Goal: Information Seeking & Learning: Learn about a topic

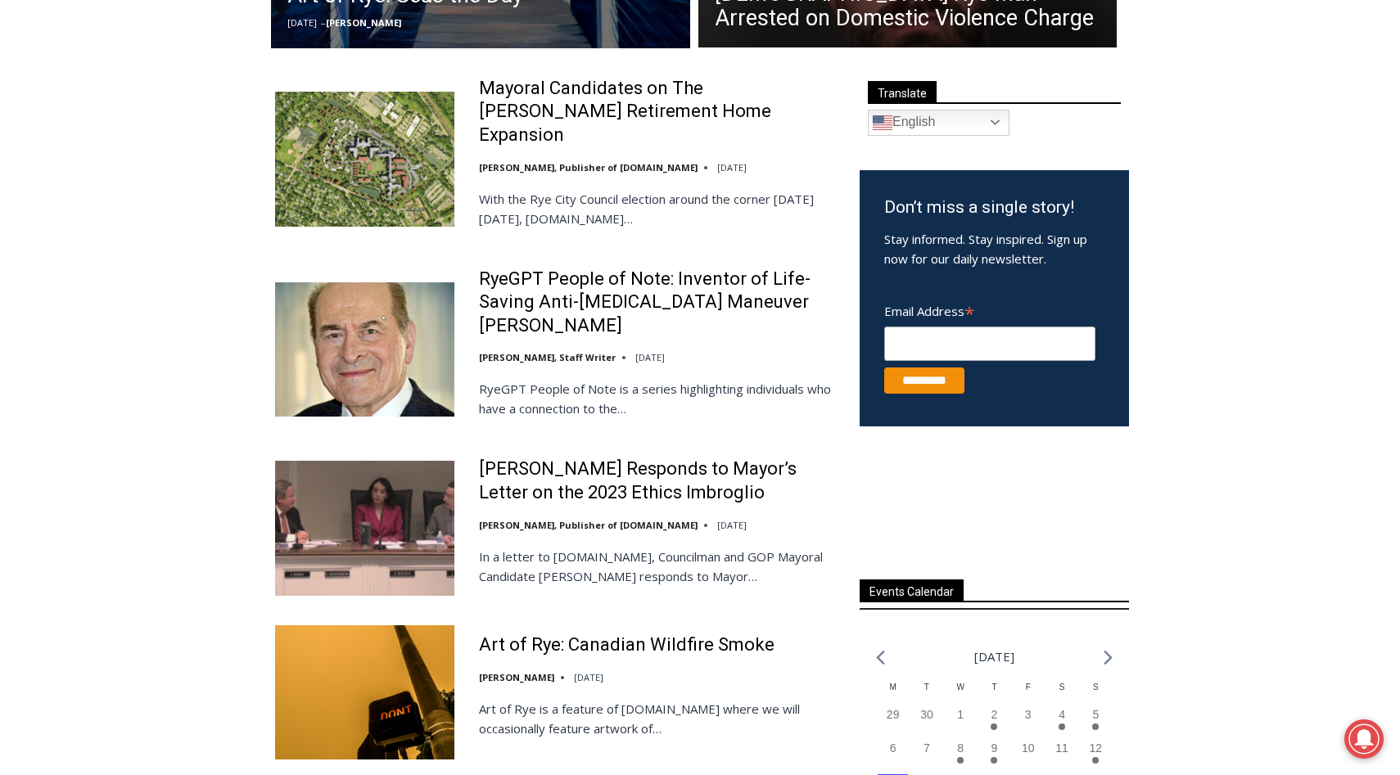
scroll to position [625, 0]
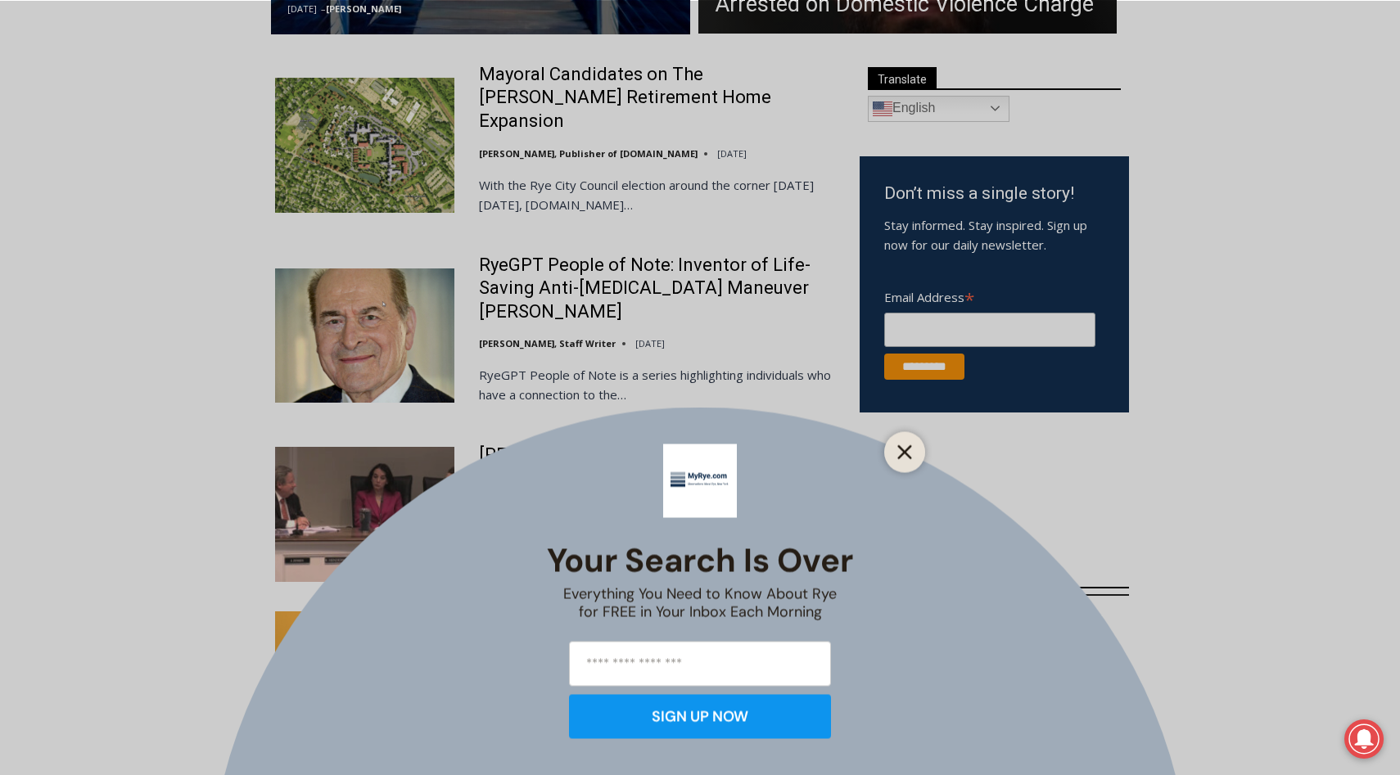
click at [909, 451] on icon "Close" at bounding box center [904, 451] width 15 height 15
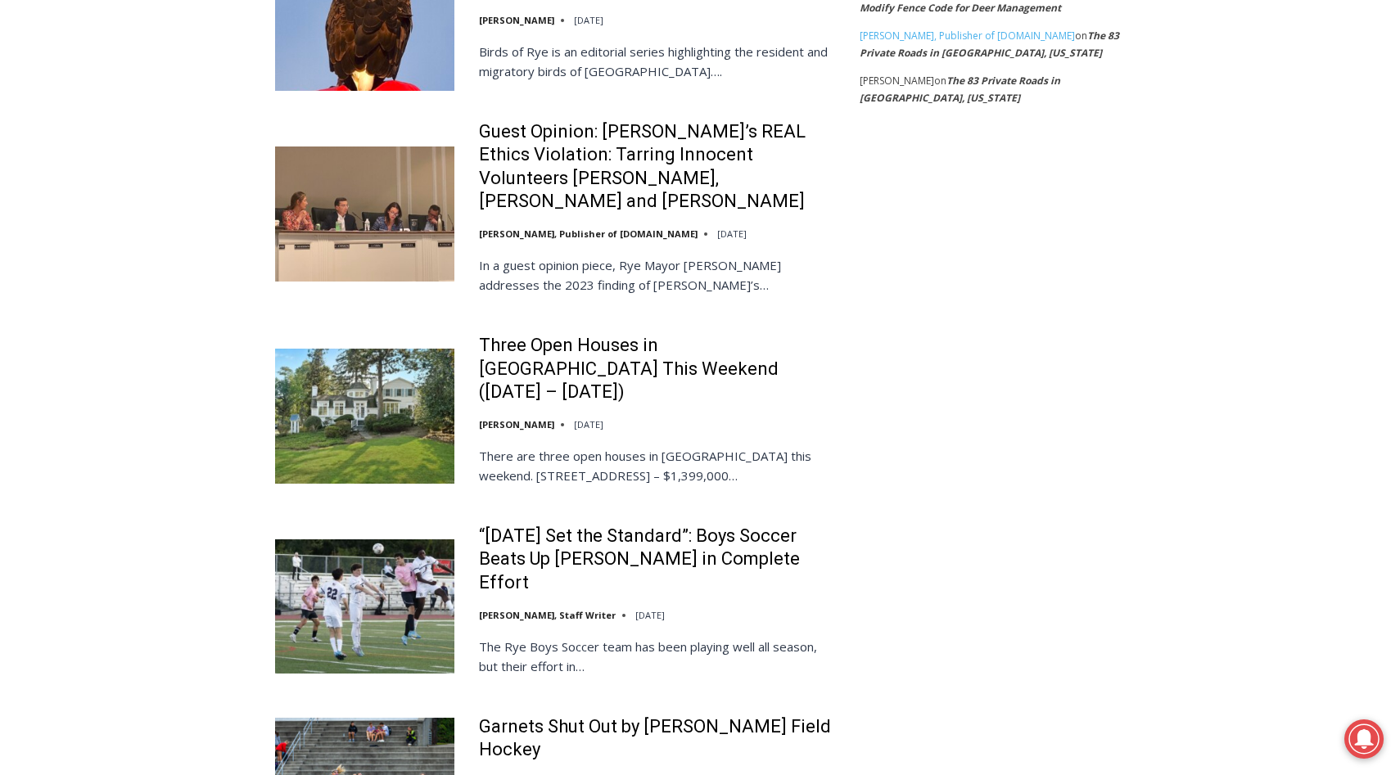
scroll to position [2252, 0]
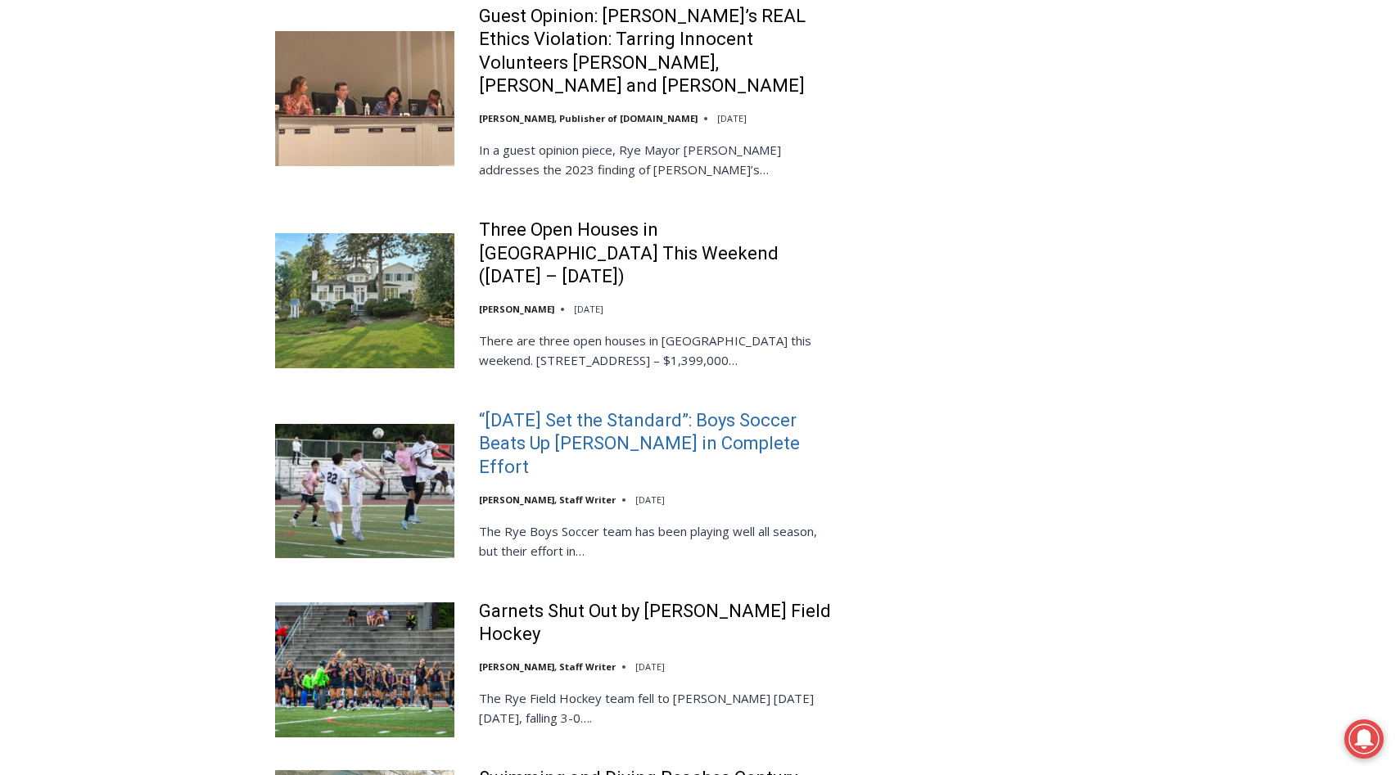
click at [651, 409] on link "“Today Set the Standard”: Boys Soccer Beats Up Pelham in Complete Effort" at bounding box center [658, 444] width 359 height 70
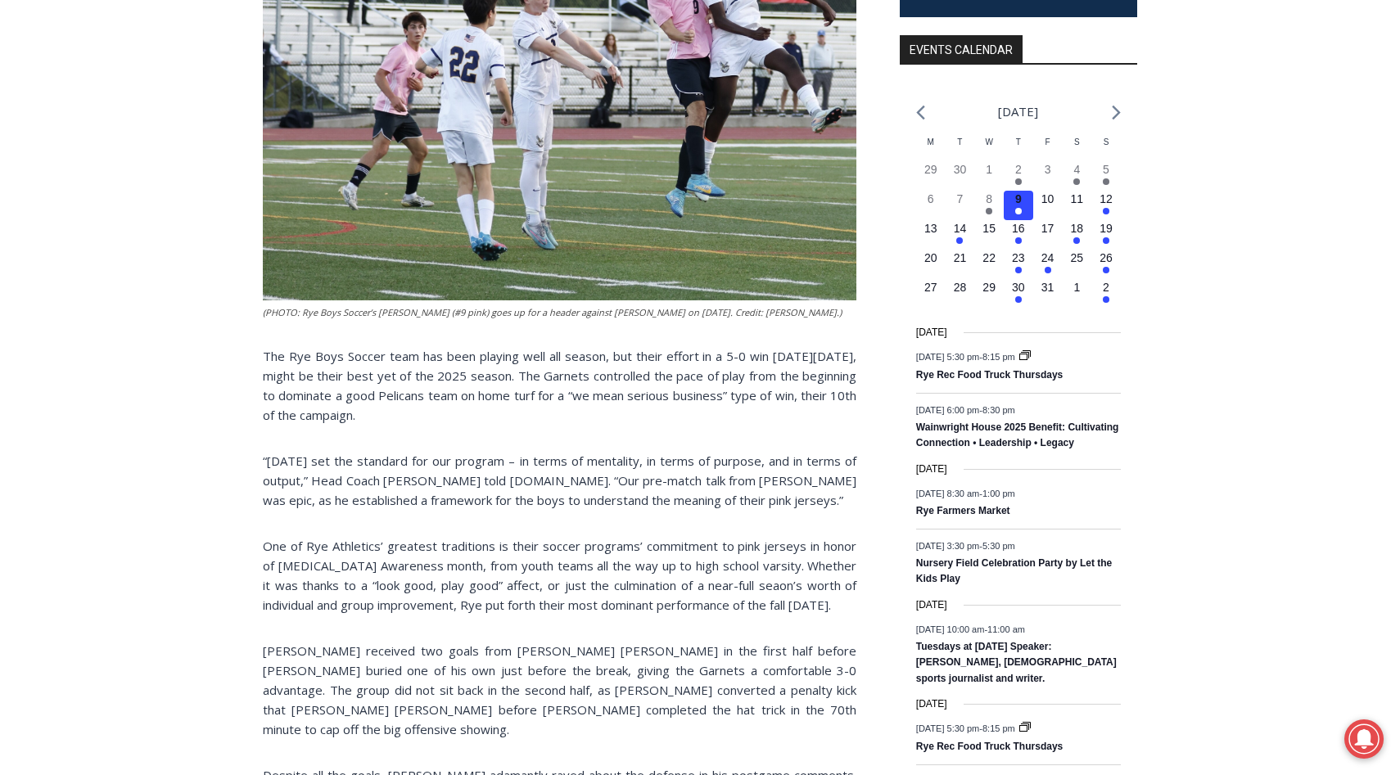
scroll to position [629, 0]
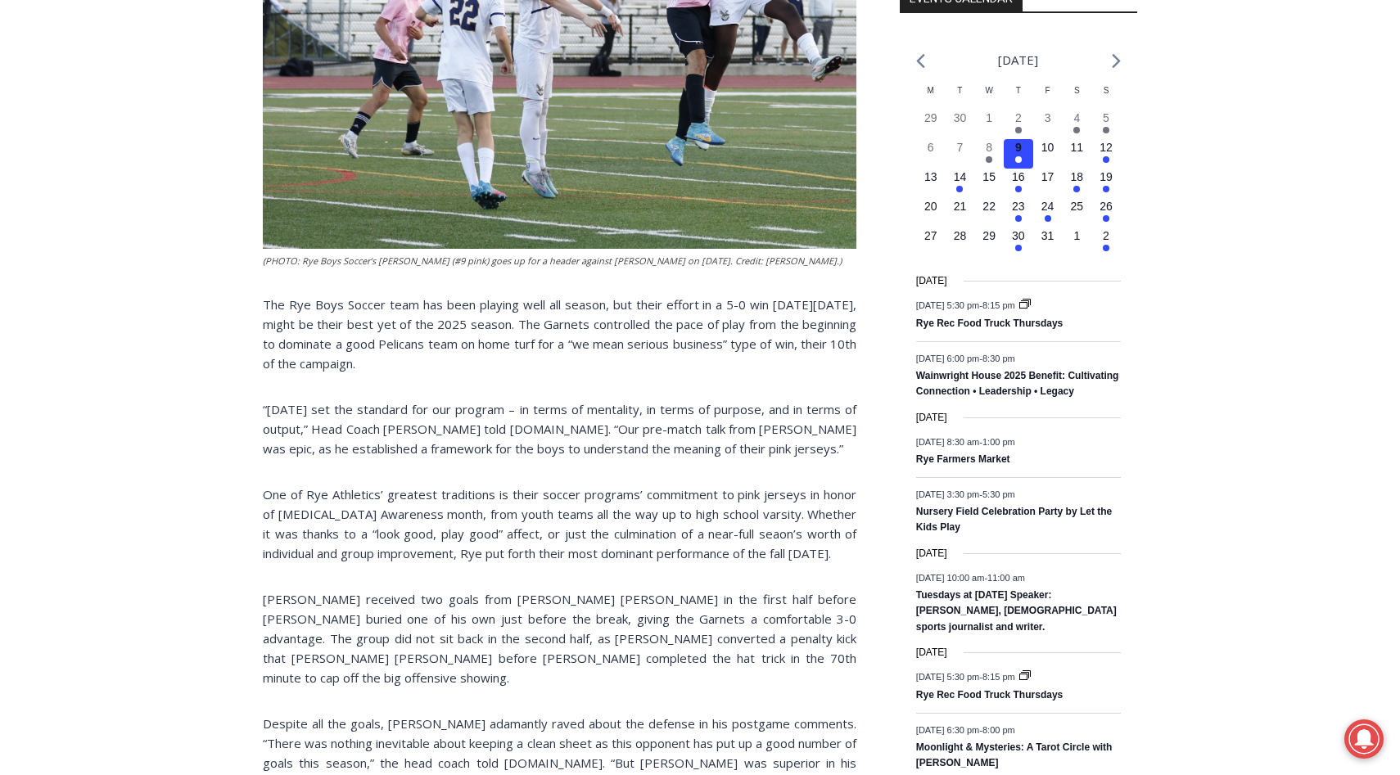
click at [386, 295] on p "The Rye Boys Soccer team has been playing well all season, but their effort in …" at bounding box center [559, 334] width 593 height 79
drag, startPoint x: 386, startPoint y: 273, endPoint x: 506, endPoint y: 276, distance: 120.3
click at [506, 295] on p "The Rye Boys Soccer team has been playing well all season, but their effort in …" at bounding box center [559, 334] width 593 height 79
click at [512, 295] on p "The Rye Boys Soccer team has been playing well all season, but their effort in …" at bounding box center [559, 334] width 593 height 79
drag, startPoint x: 512, startPoint y: 274, endPoint x: 388, endPoint y: 274, distance: 124.4
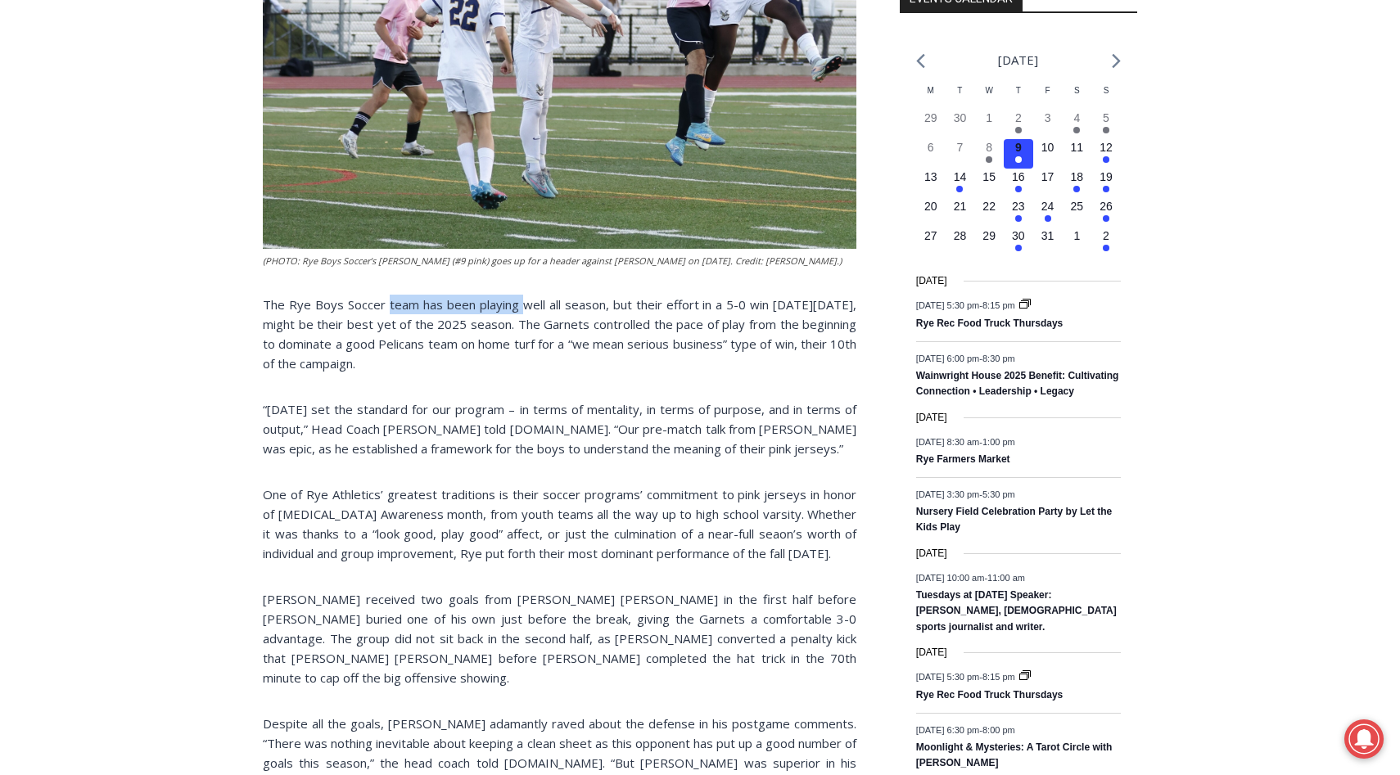
click at [388, 295] on p "The Rye Boys Soccer team has been playing well all season, but their effort in …" at bounding box center [559, 334] width 593 height 79
click at [357, 295] on p "The Rye Boys Soccer team has been playing well all season, but their effort in …" at bounding box center [559, 334] width 593 height 79
drag, startPoint x: 357, startPoint y: 273, endPoint x: 516, endPoint y: 273, distance: 159.6
click at [516, 295] on p "The Rye Boys Soccer team has been playing well all season, but their effort in …" at bounding box center [559, 334] width 593 height 79
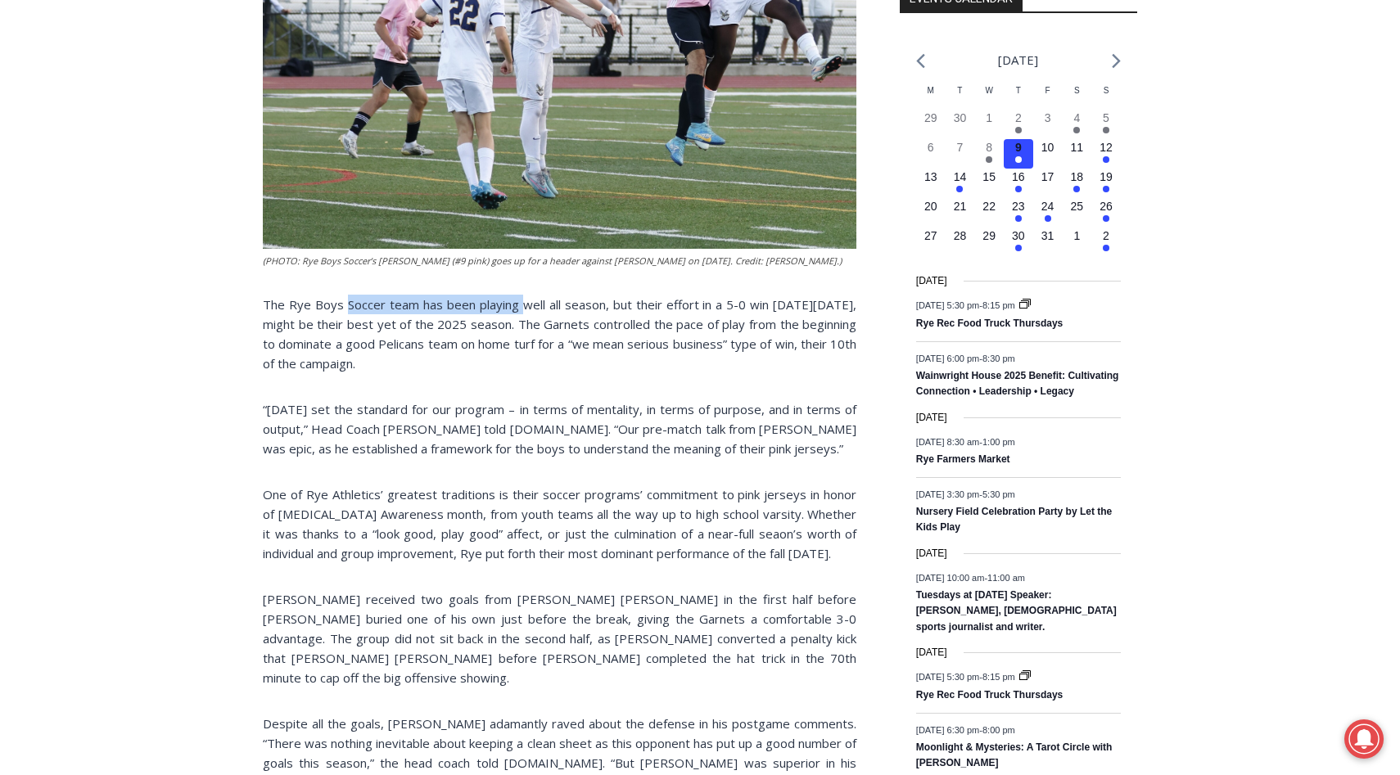
drag, startPoint x: 516, startPoint y: 273, endPoint x: 342, endPoint y: 273, distance: 174.3
click at [342, 295] on p "The Rye Boys Soccer team has been playing well all season, but their effort in …" at bounding box center [559, 334] width 593 height 79
drag, startPoint x: 342, startPoint y: 273, endPoint x: 454, endPoint y: 273, distance: 112.1
click at [454, 295] on p "The Rye Boys Soccer team has been playing well all season, but their effort in …" at bounding box center [559, 334] width 593 height 79
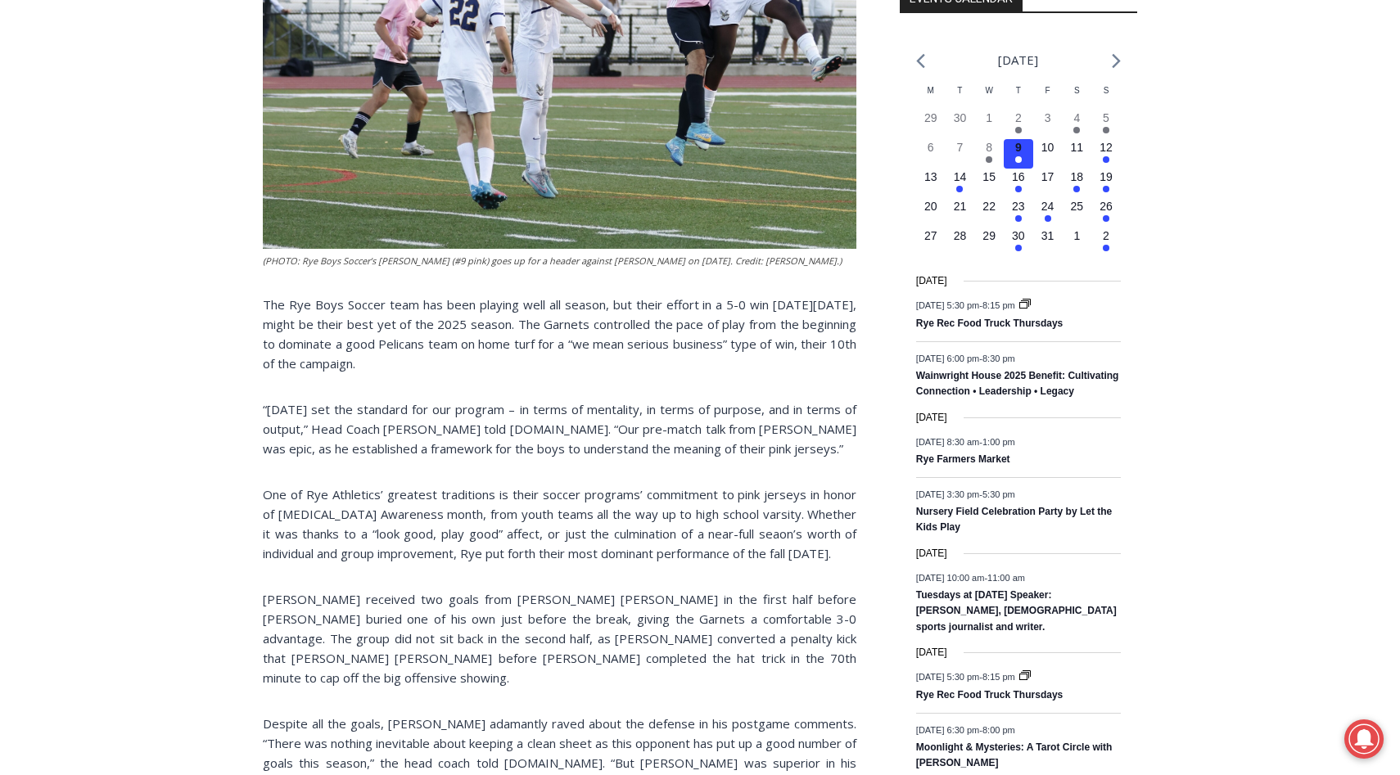
click at [578, 310] on p "The Rye Boys Soccer team has been playing well all season, but their effort in …" at bounding box center [559, 334] width 593 height 79
drag, startPoint x: 578, startPoint y: 310, endPoint x: 343, endPoint y: 310, distance: 234.9
click at [343, 310] on p "The Rye Boys Soccer team has been playing well all season, but their effort in …" at bounding box center [559, 334] width 593 height 79
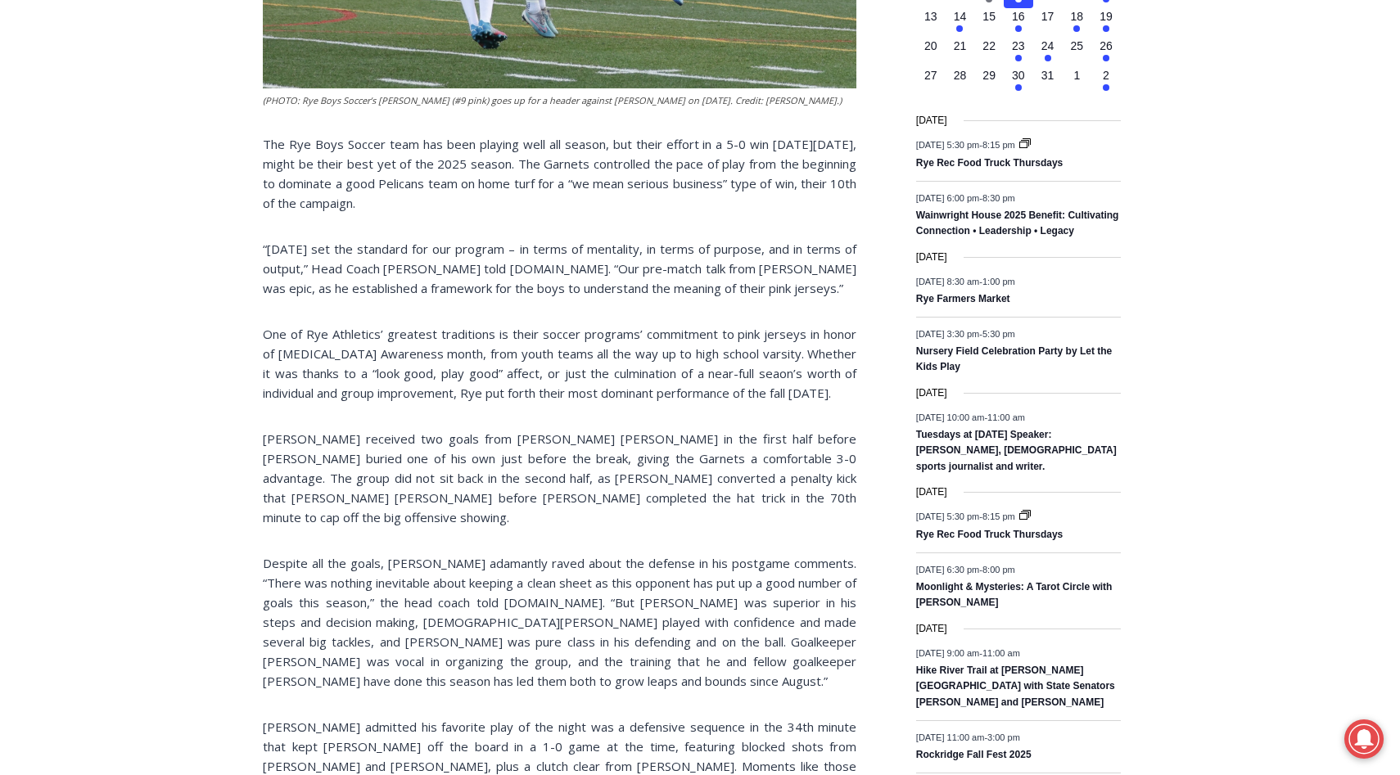
scroll to position [821, 0]
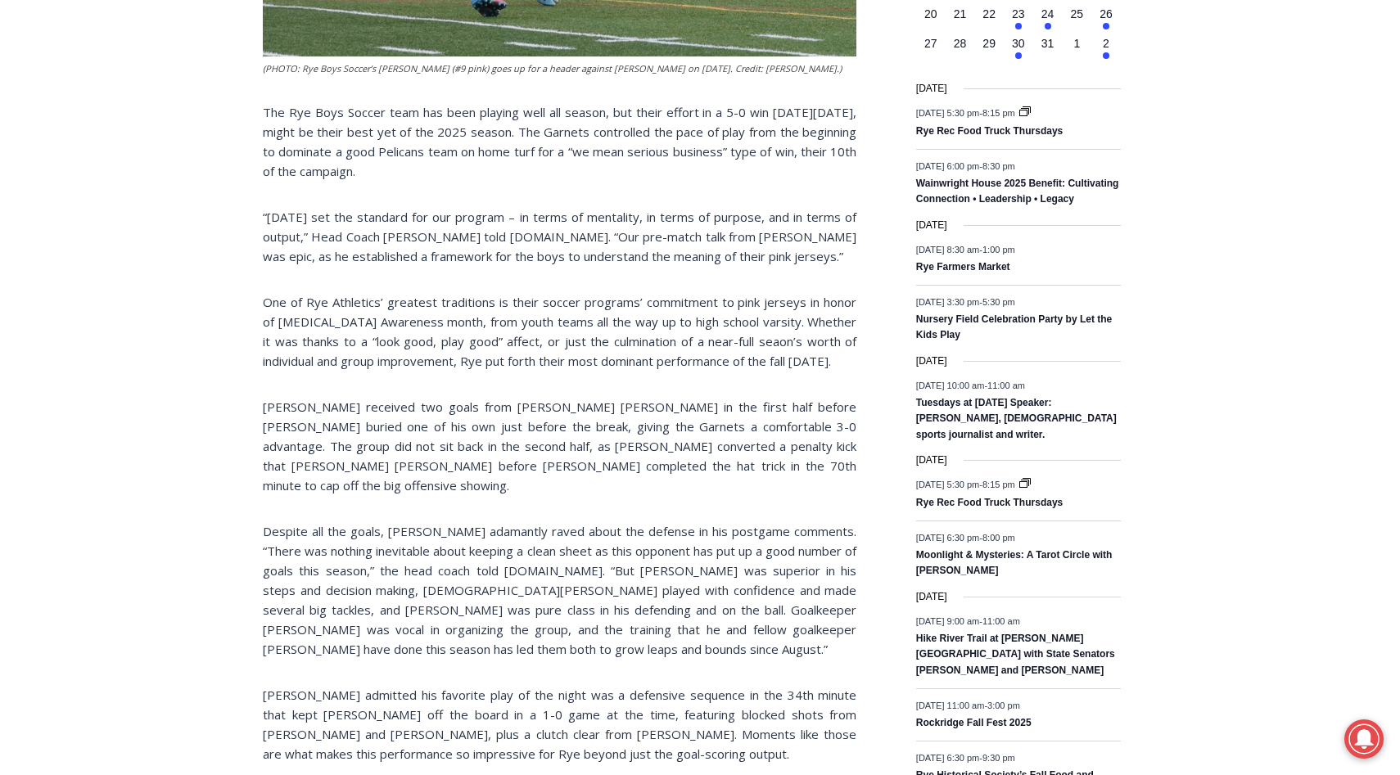
click at [464, 589] on p "Despite all the goals, Small adamantly raved about the defense in his postgame …" at bounding box center [559, 590] width 593 height 138
drag, startPoint x: 464, startPoint y: 589, endPoint x: 644, endPoint y: 588, distance: 180.1
click at [644, 589] on p "Despite all the goals, Small adamantly raved about the defense in his postgame …" at bounding box center [559, 590] width 593 height 138
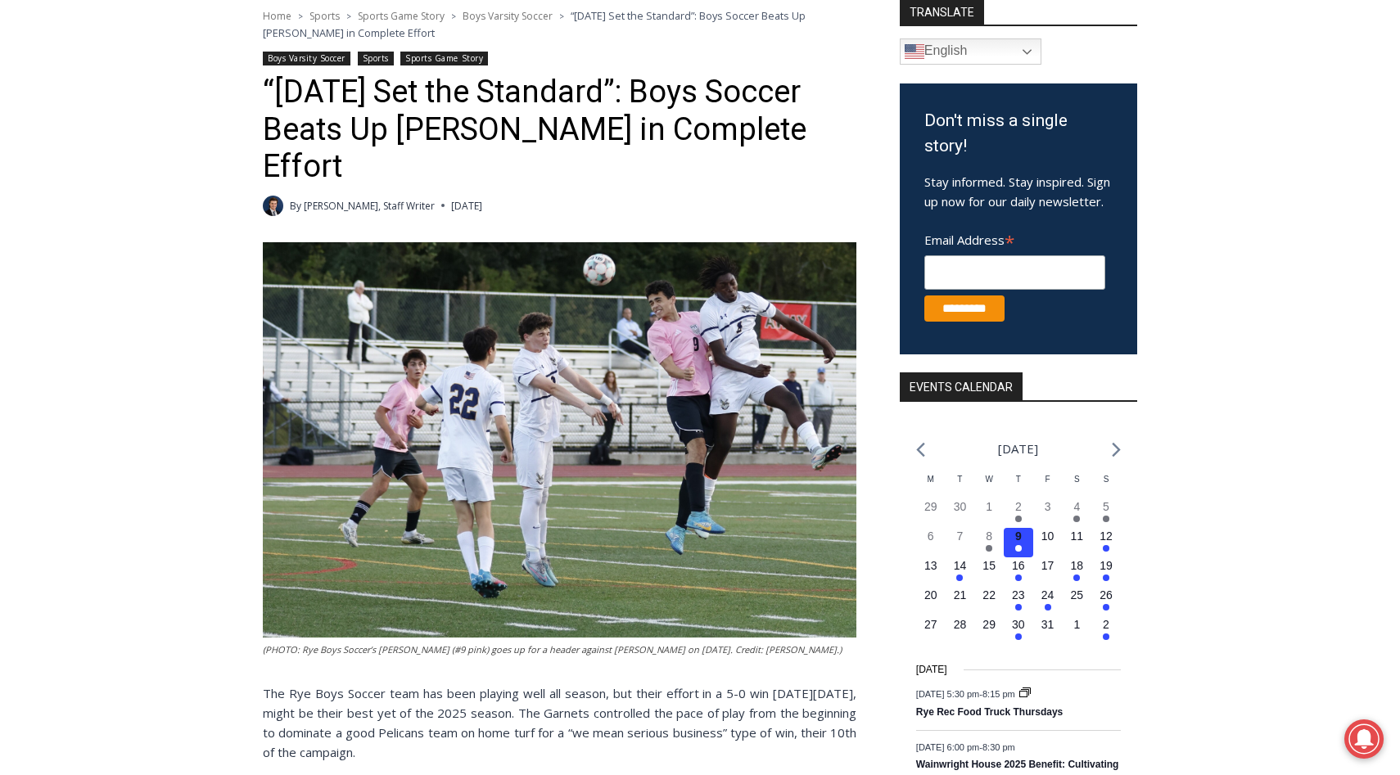
scroll to position [8, 0]
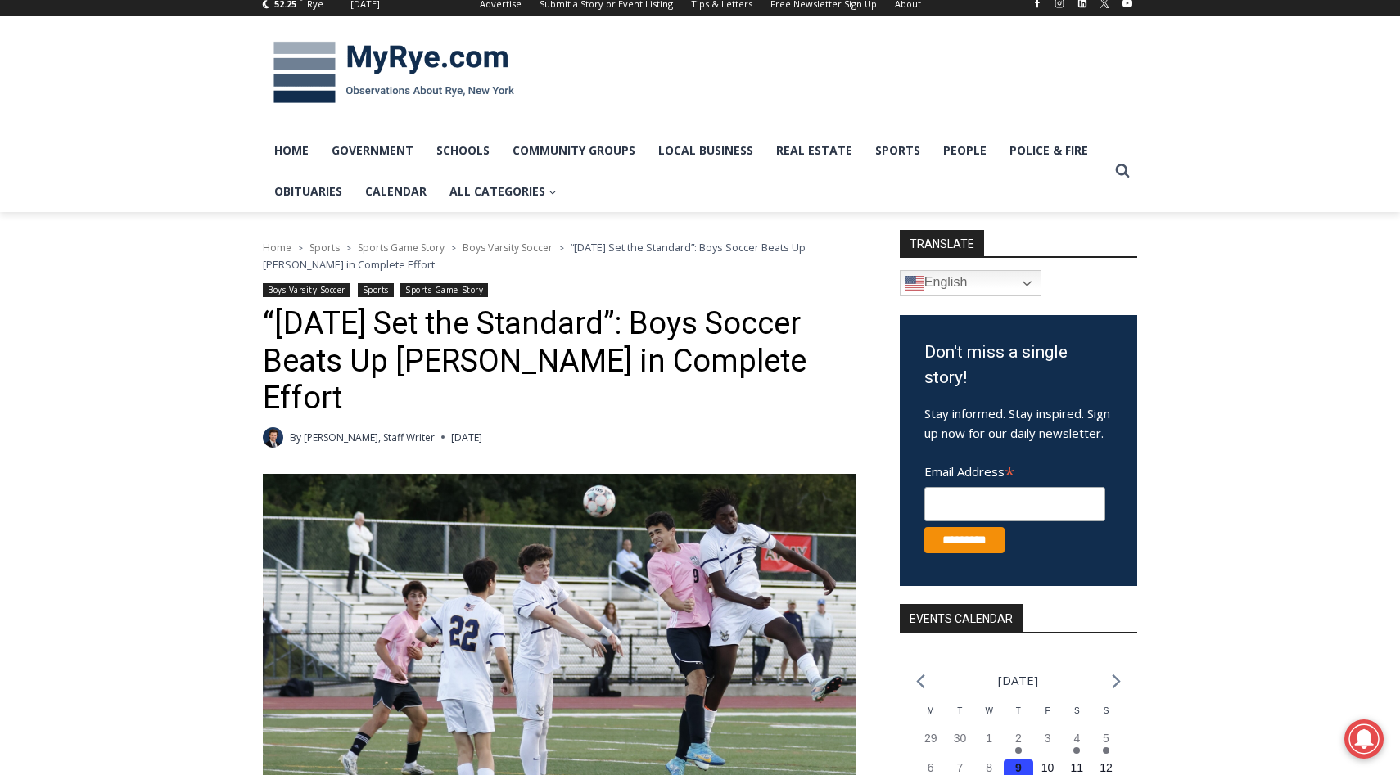
click at [390, 60] on img at bounding box center [394, 72] width 262 height 85
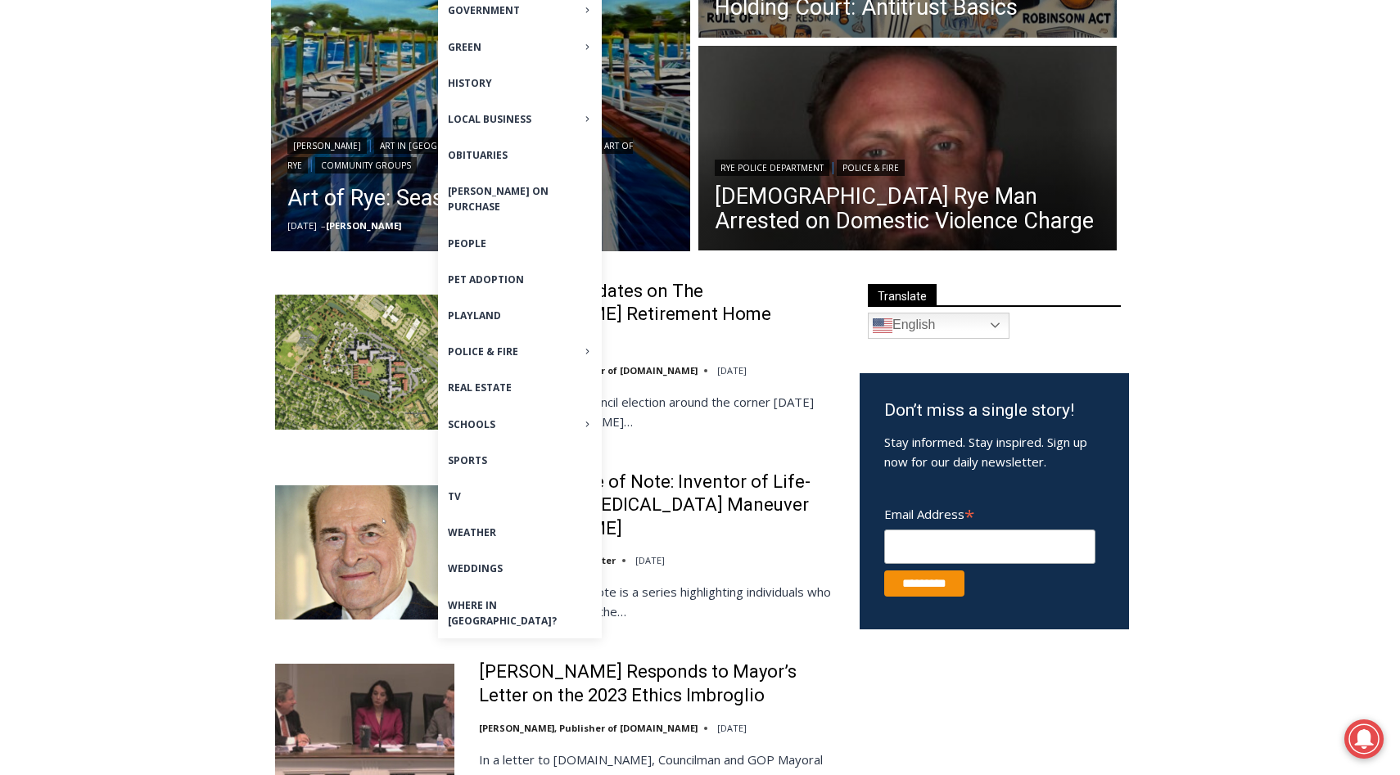
scroll to position [427, 0]
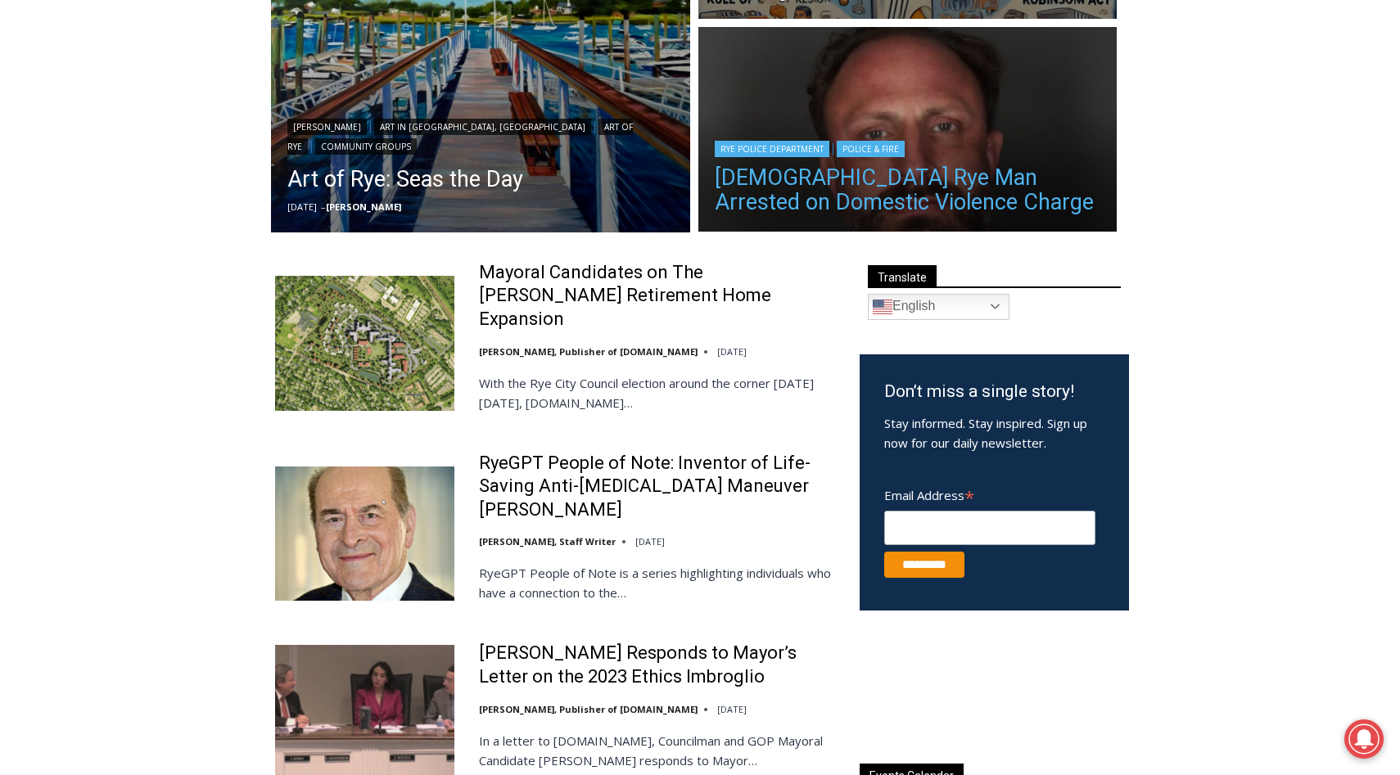
click at [817, 172] on link "42 Year Old Rye Man Arrested on Domestic Violence Charge" at bounding box center [908, 189] width 386 height 49
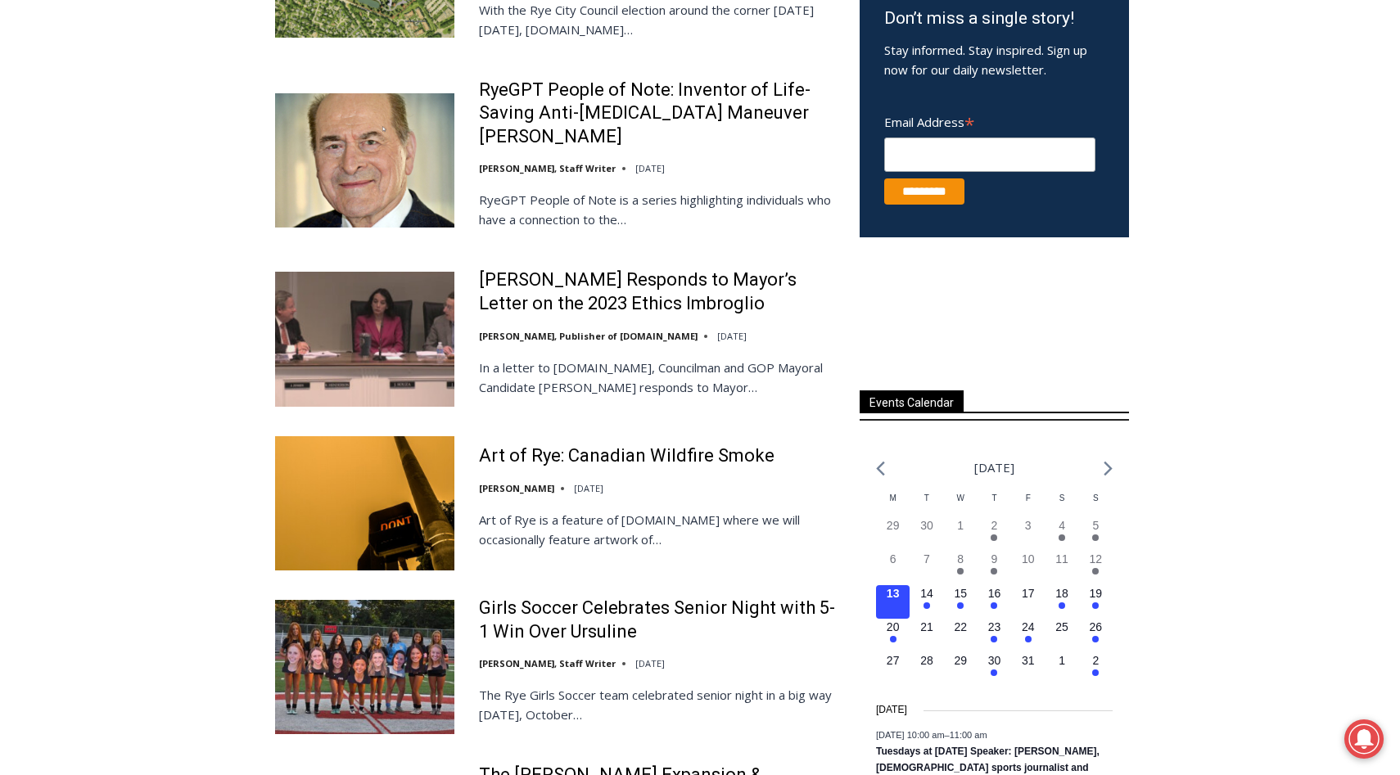
scroll to position [801, 0]
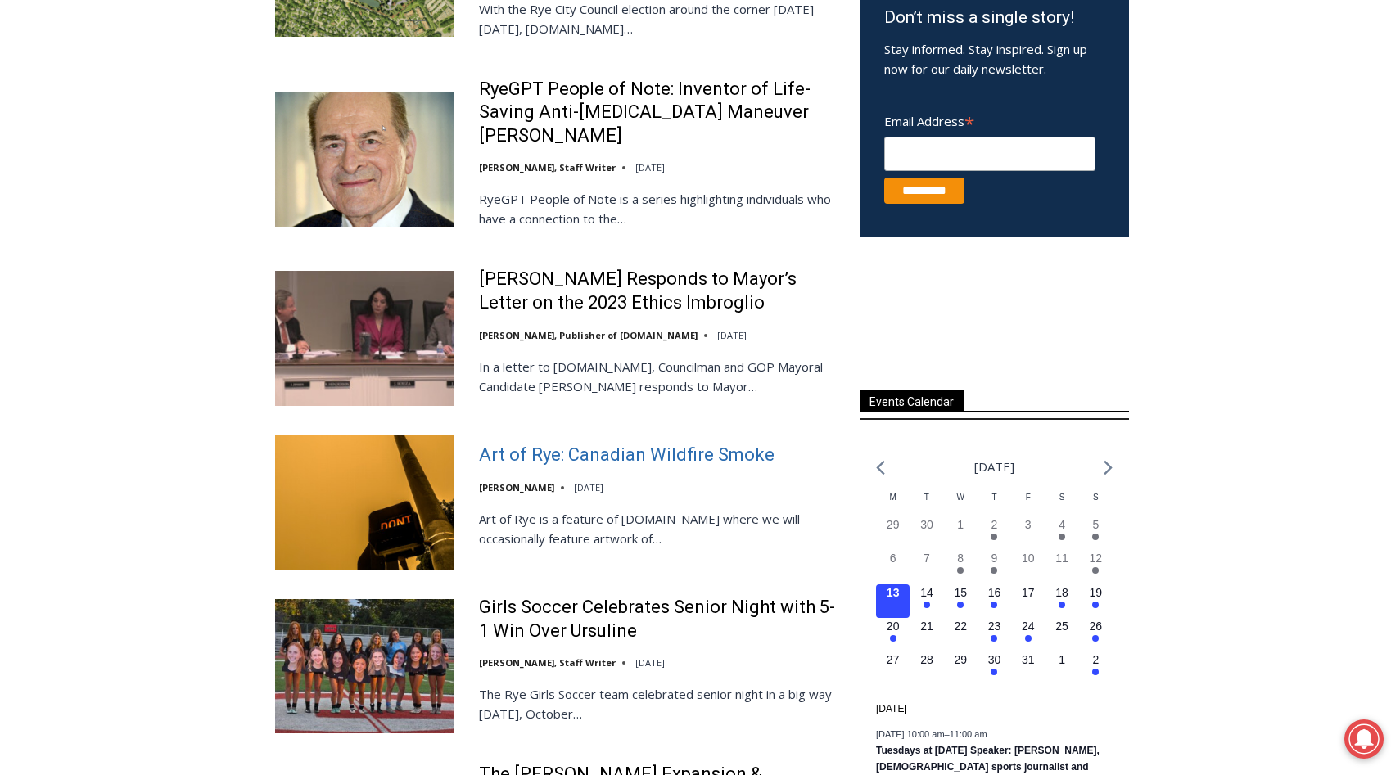
click at [717, 444] on link "Art of Rye: Canadian Wildfire Smoke" at bounding box center [626, 456] width 295 height 24
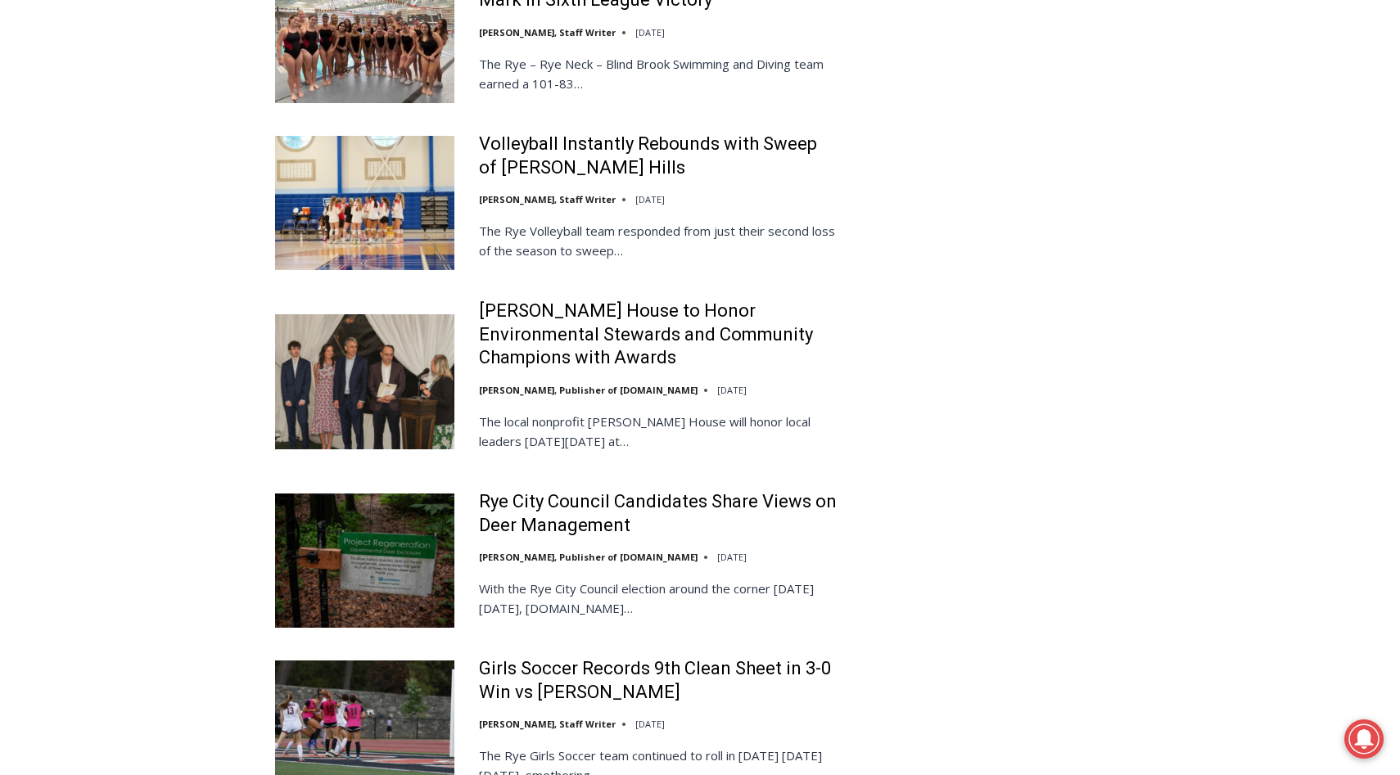
scroll to position [3056, 0]
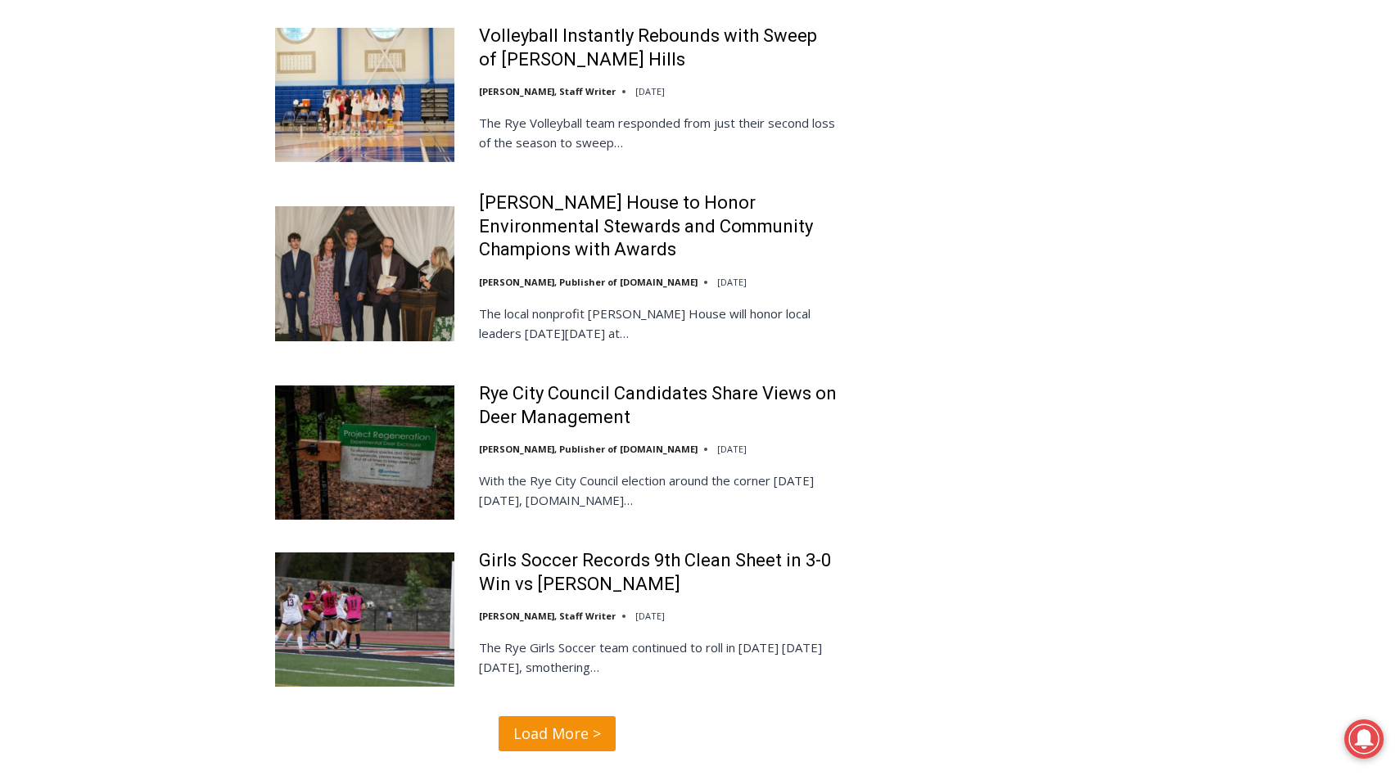
scroll to position [3179, 0]
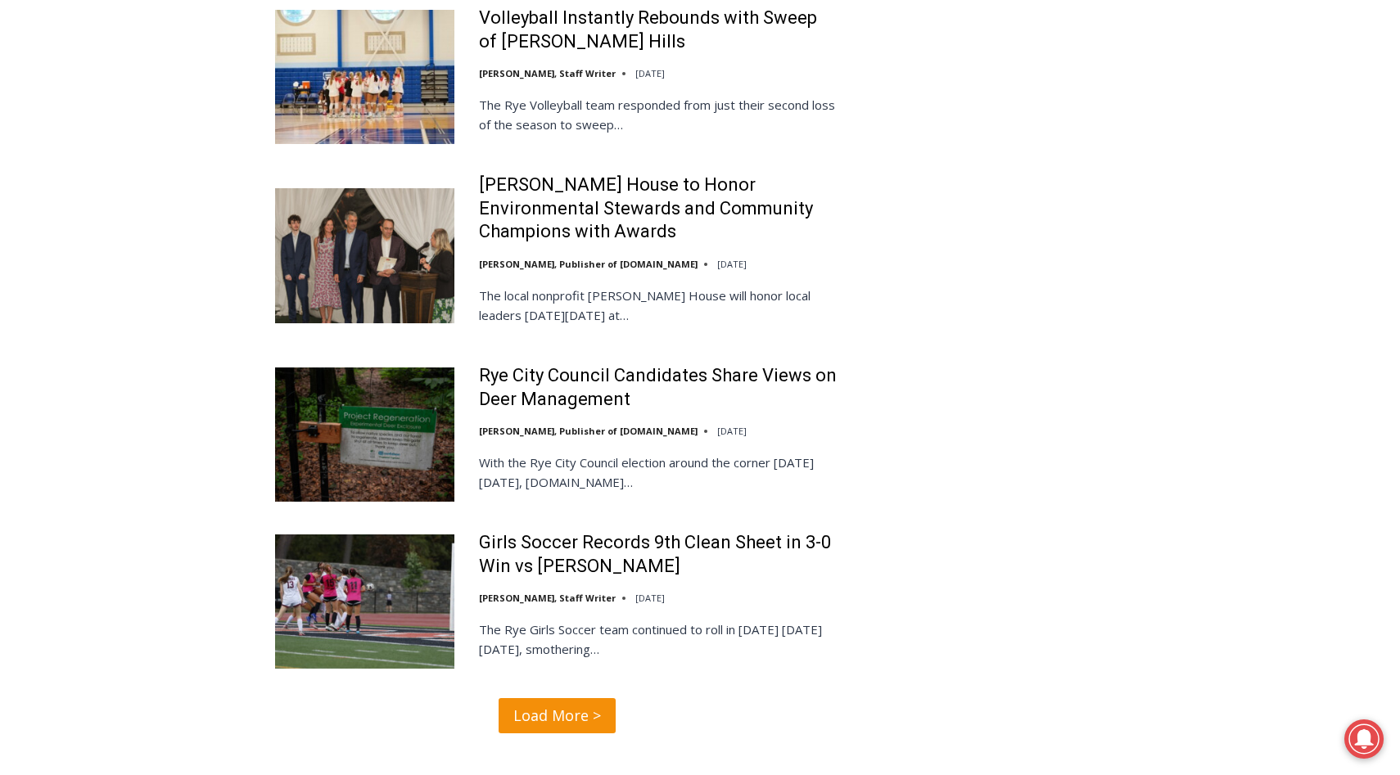
click at [602, 698] on link "Load More >" at bounding box center [556, 715] width 117 height 35
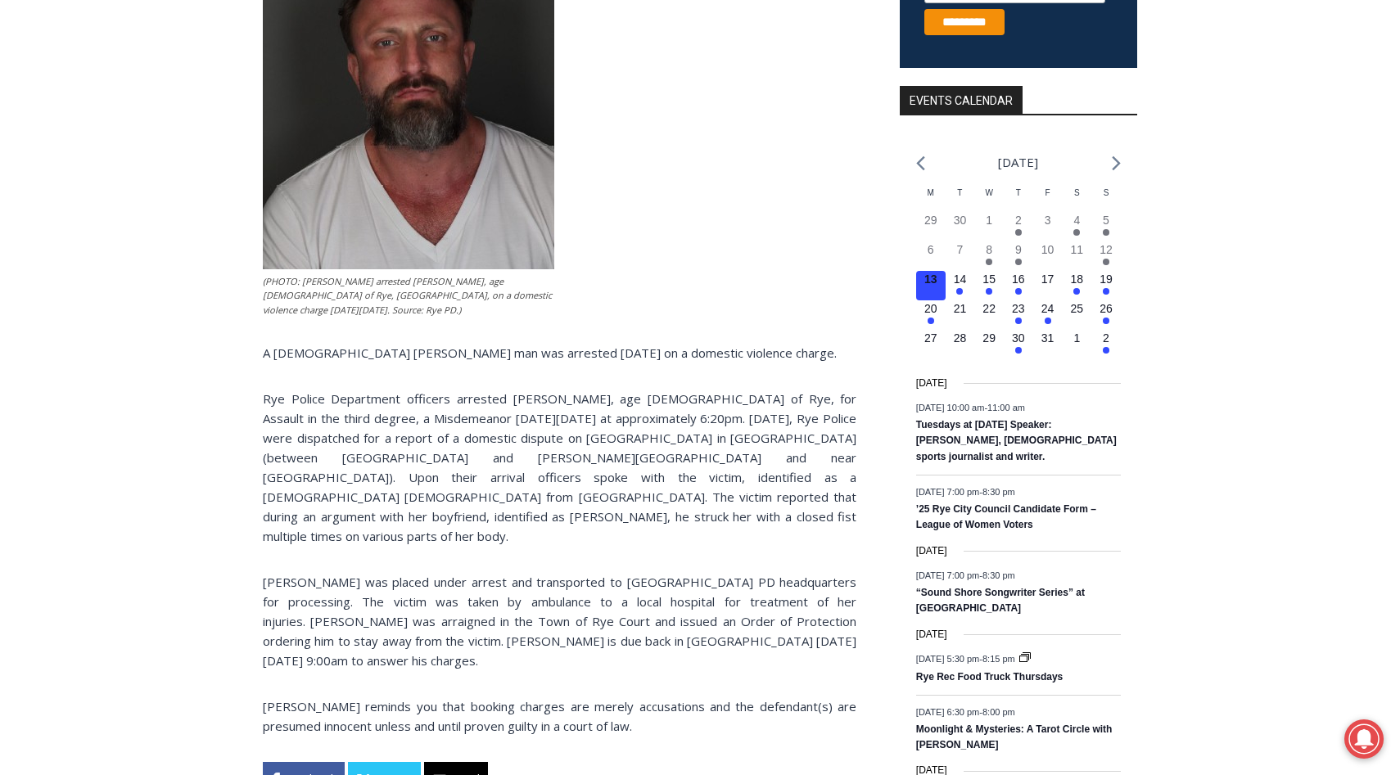
scroll to position [558, 0]
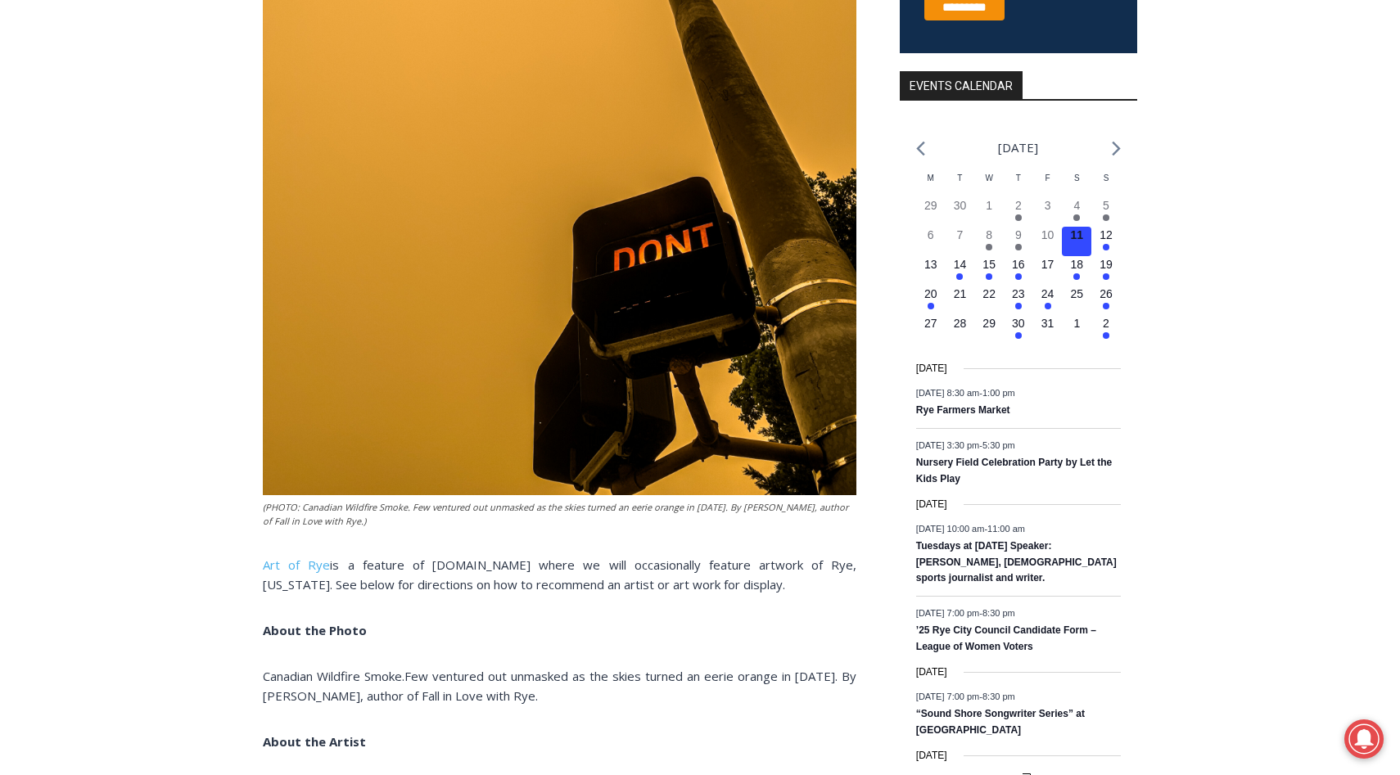
scroll to position [535, 0]
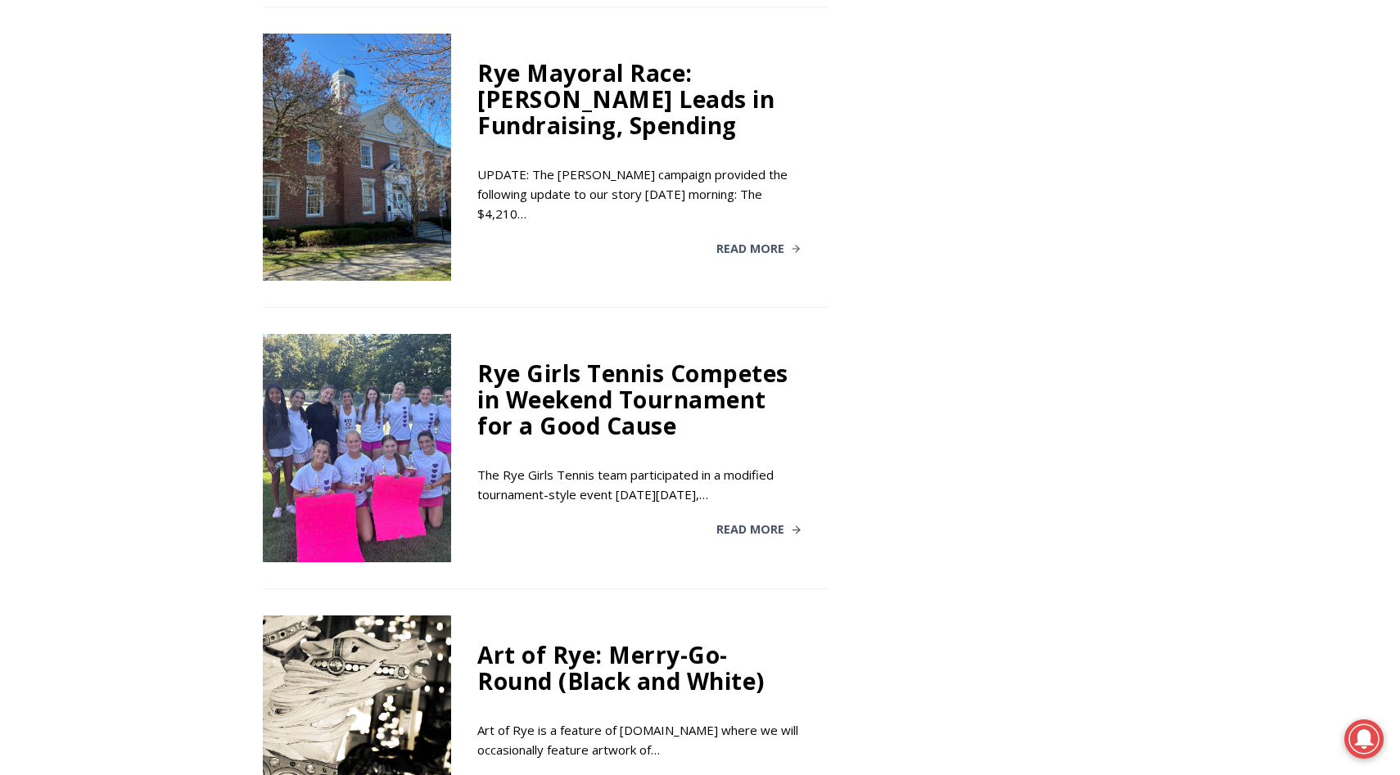
scroll to position [2627, 0]
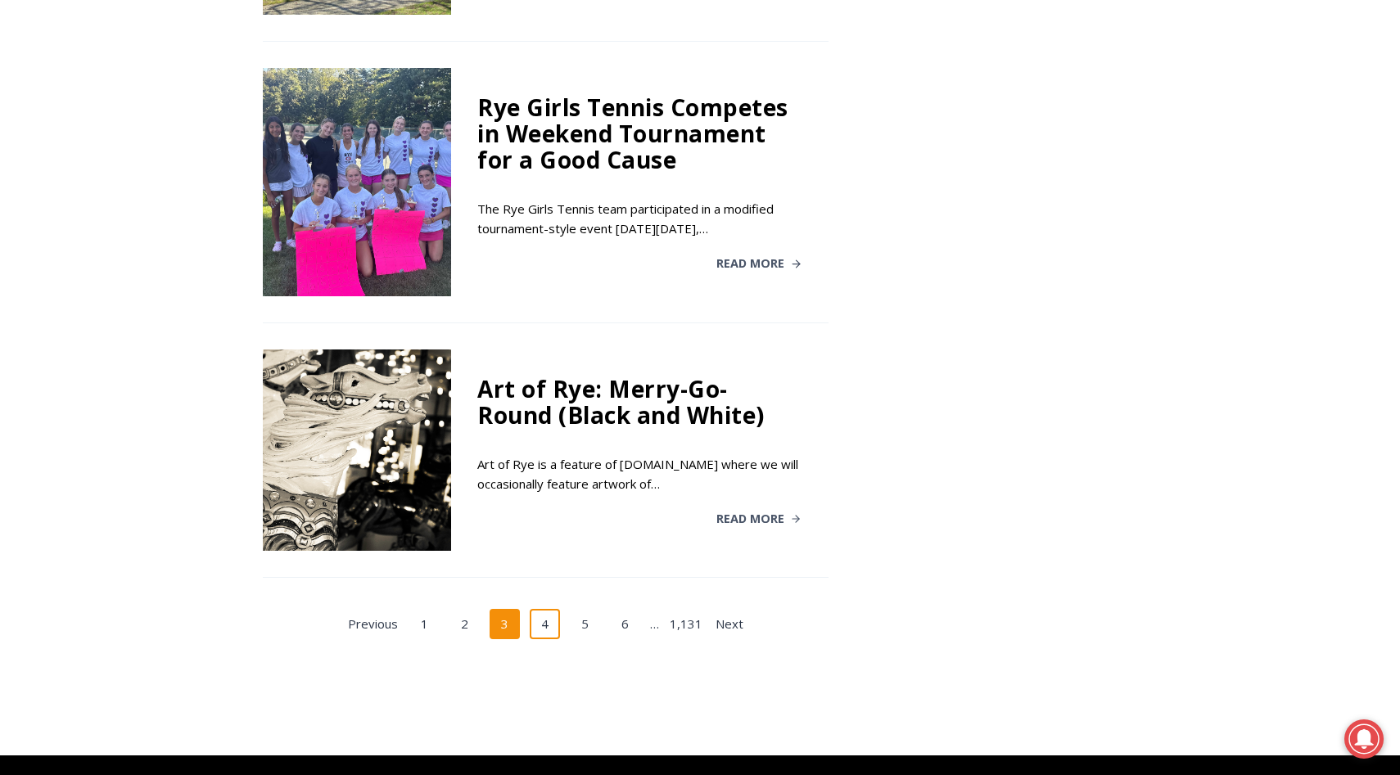
click at [539, 609] on link "4" at bounding box center [545, 624] width 31 height 31
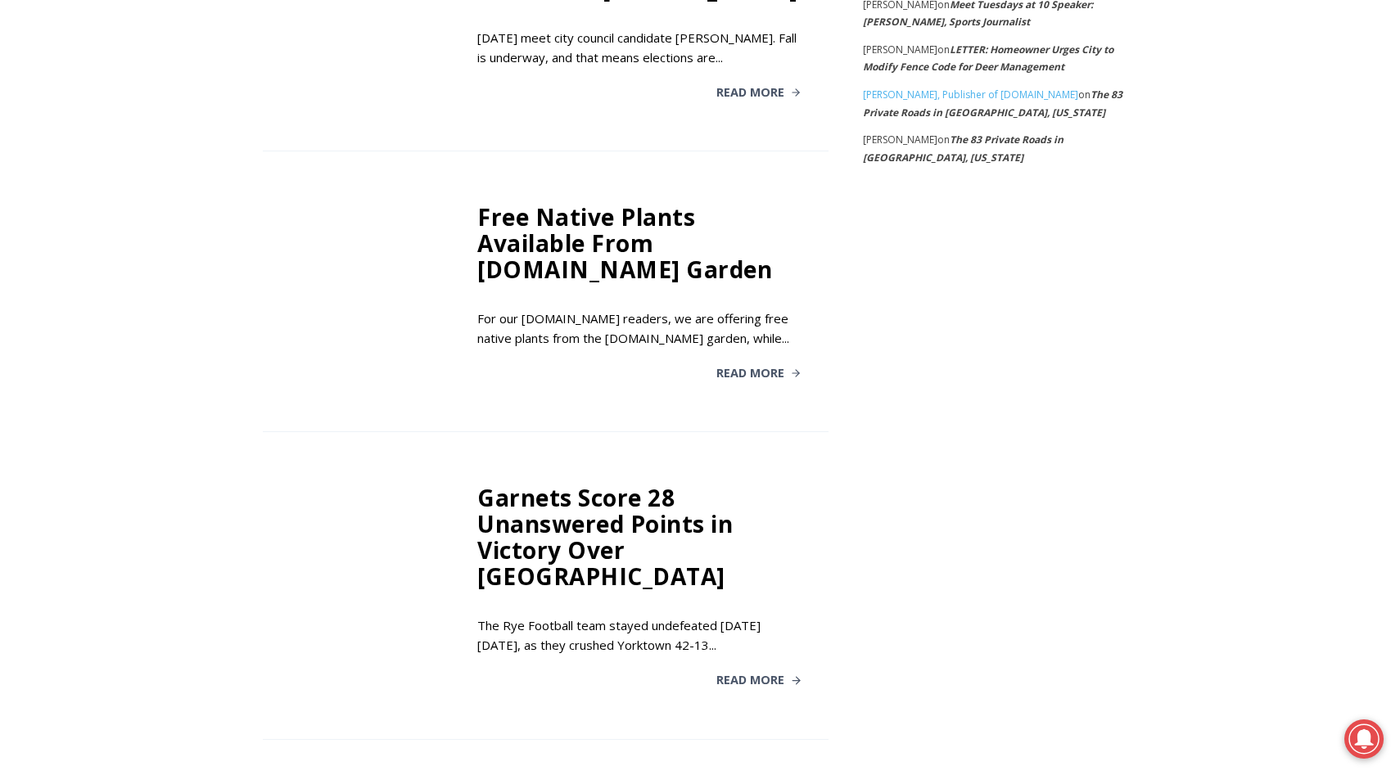
scroll to position [1743, 0]
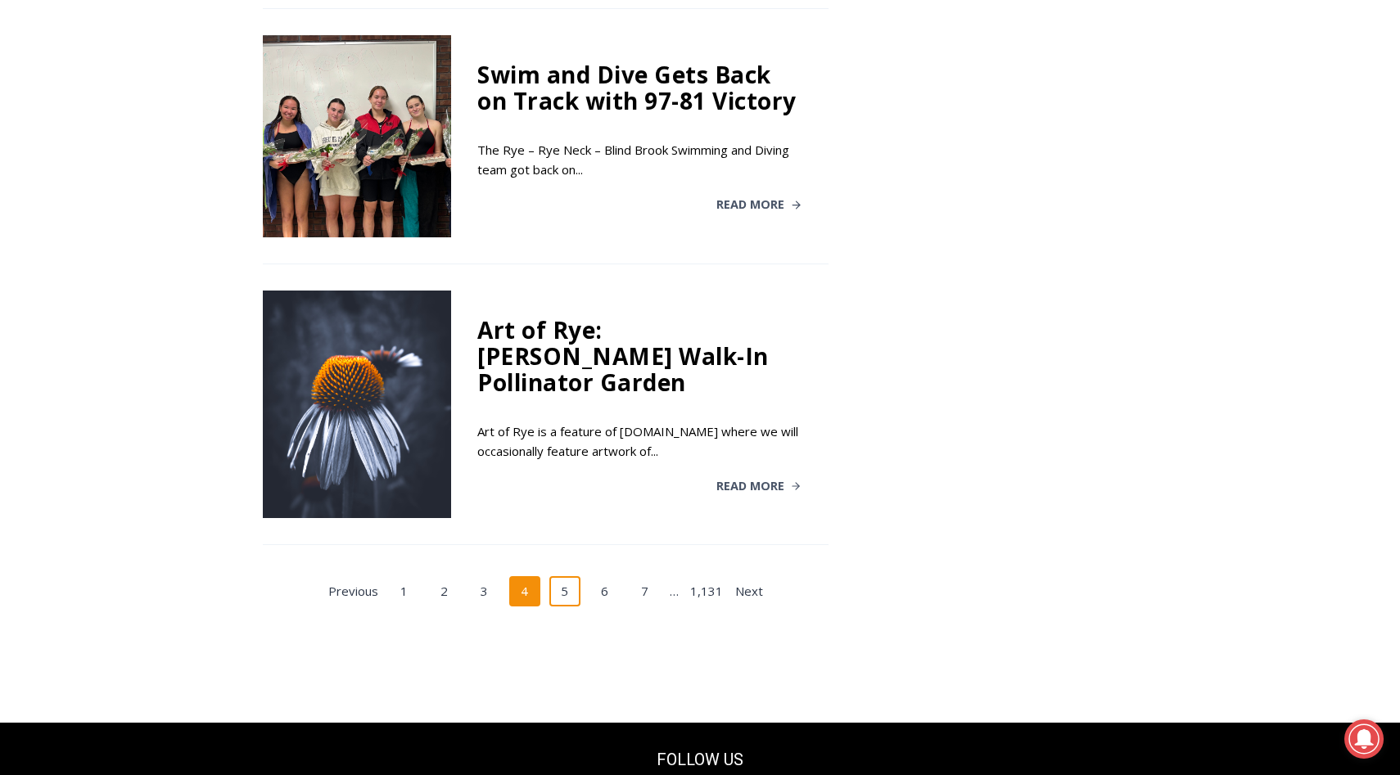
click at [557, 576] on link "5" at bounding box center [564, 591] width 31 height 31
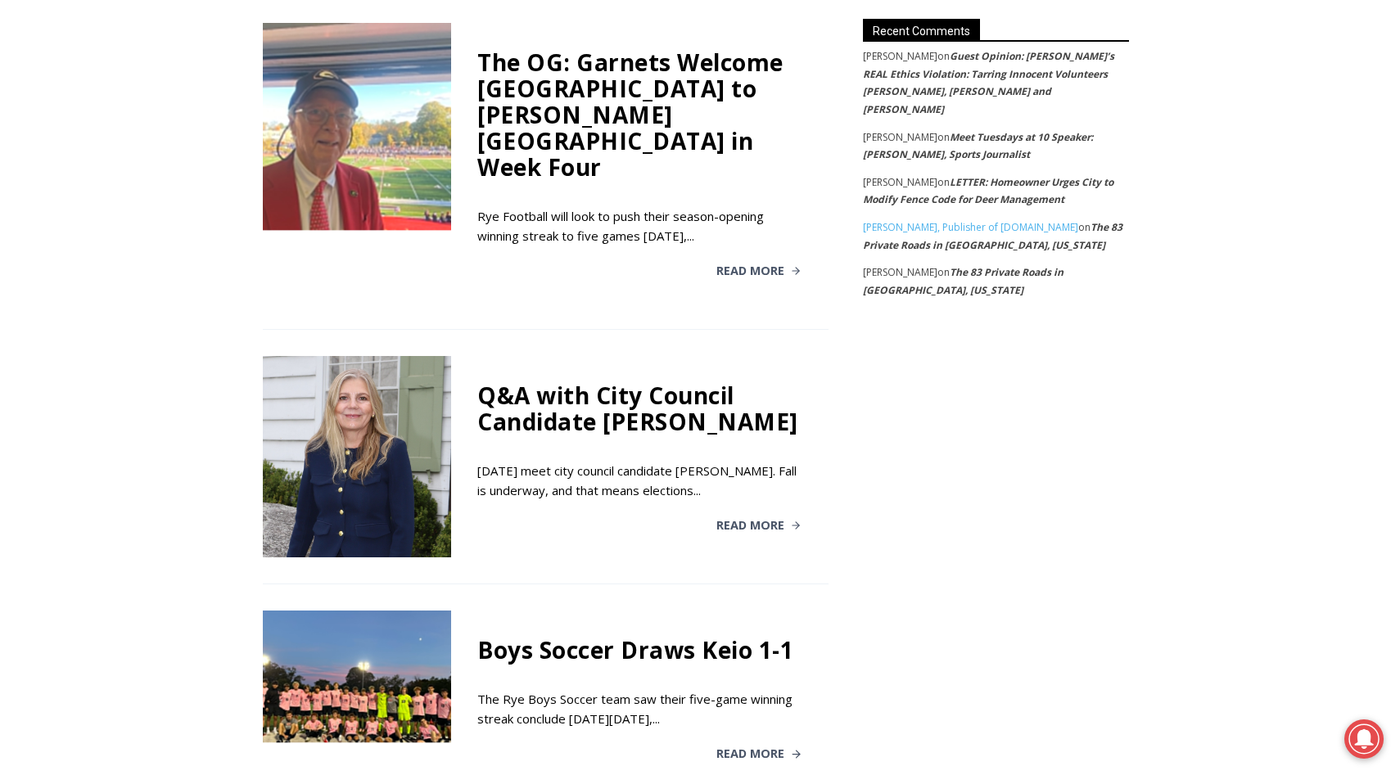
scroll to position [1851, 0]
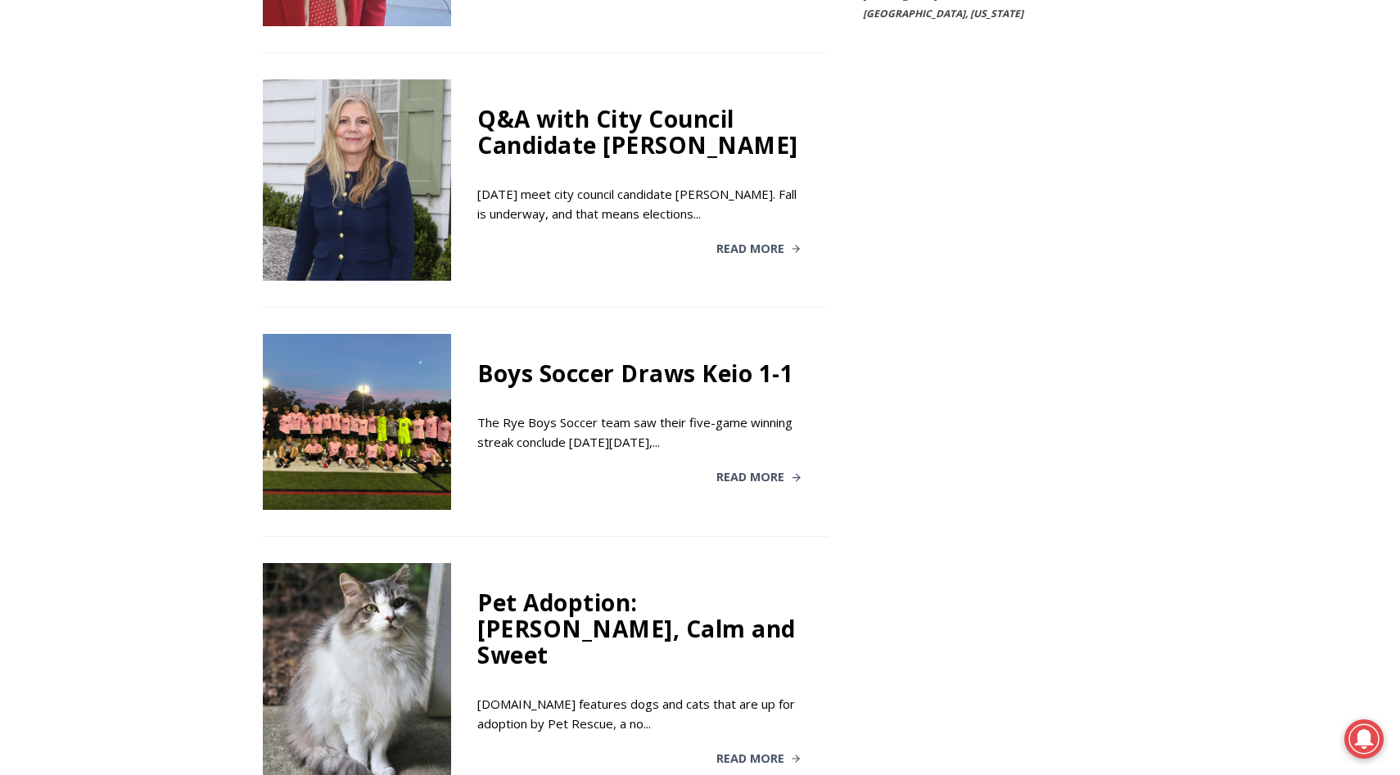
click at [632, 360] on div "Boys Soccer Draws Keio 1-1" at bounding box center [639, 373] width 324 height 26
click at [760, 471] on span "Read More" at bounding box center [750, 476] width 68 height 11
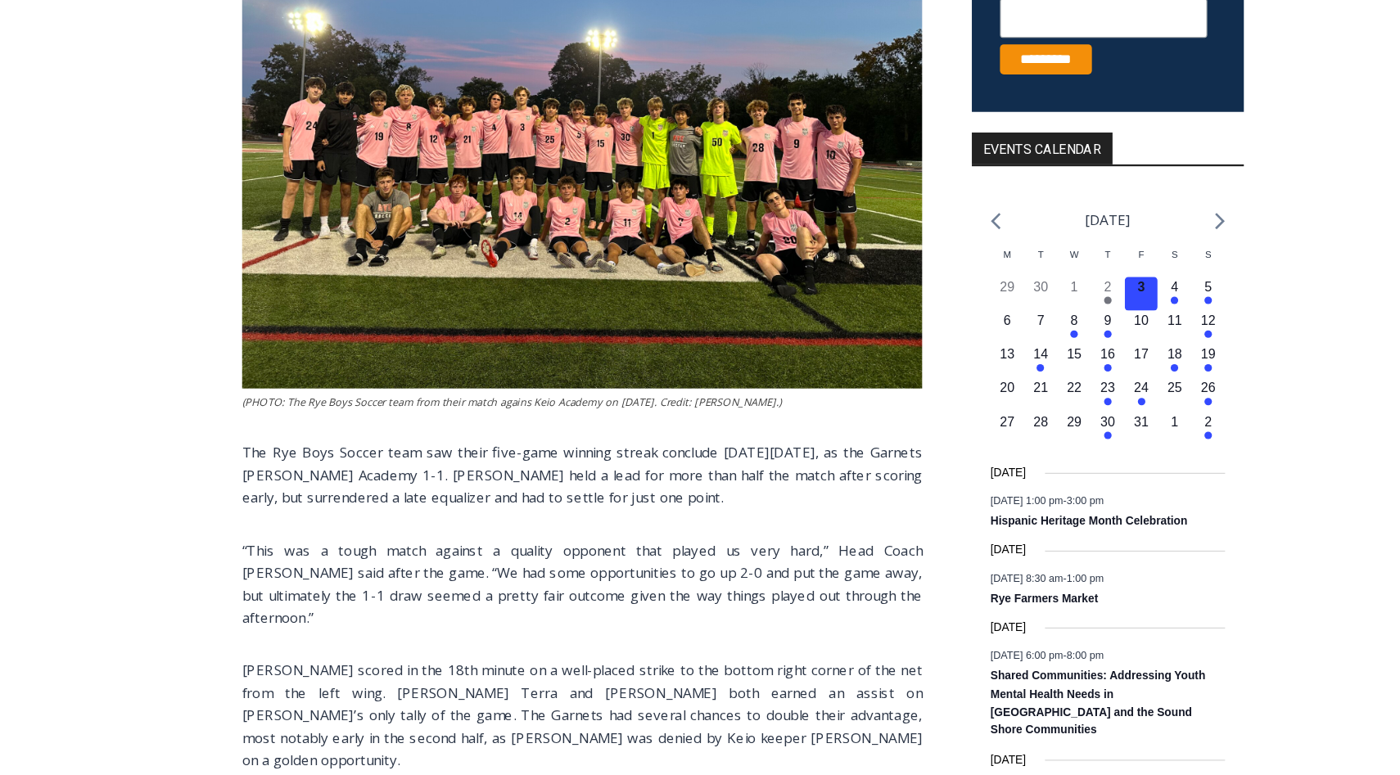
scroll to position [426, 0]
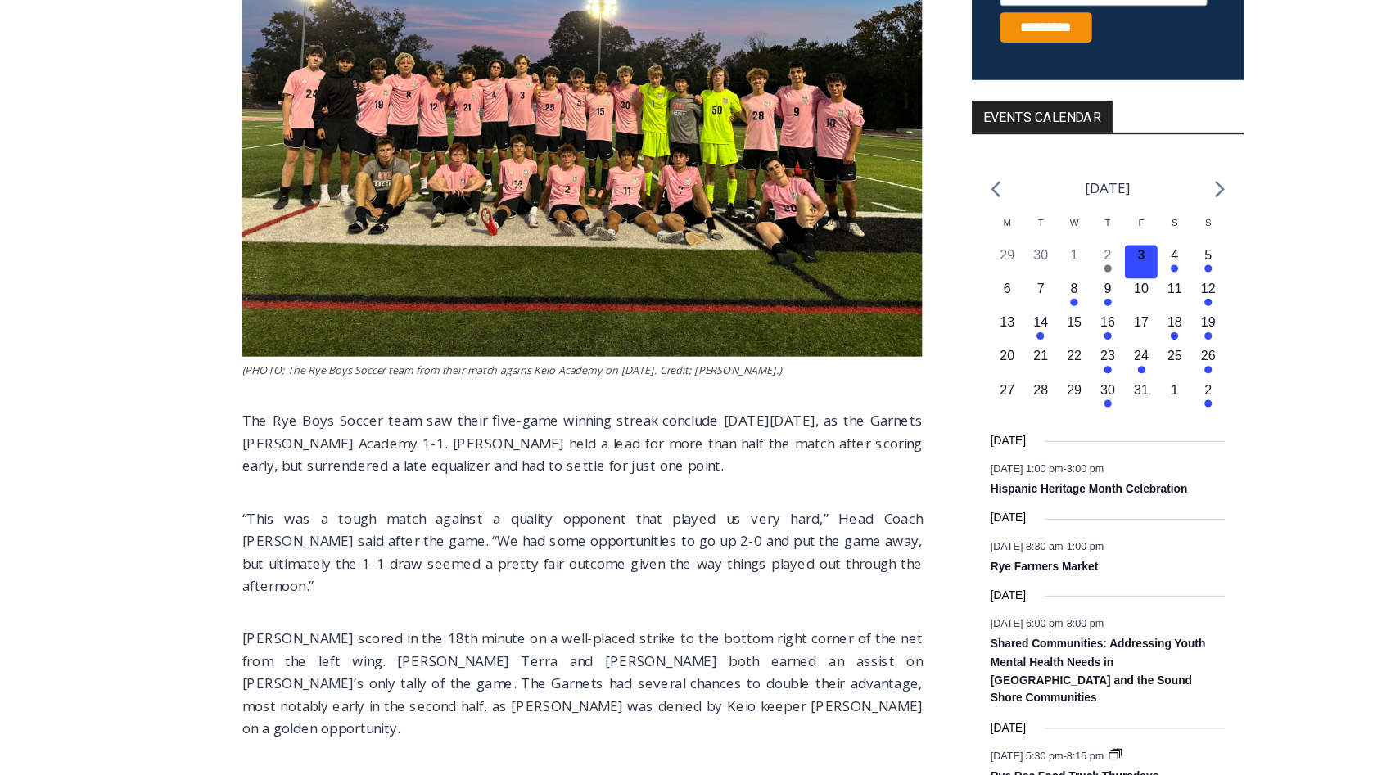
click at [399, 557] on p "“This was a tough match against a quality opponent that played us very hard,” H…" at bounding box center [559, 579] width 593 height 79
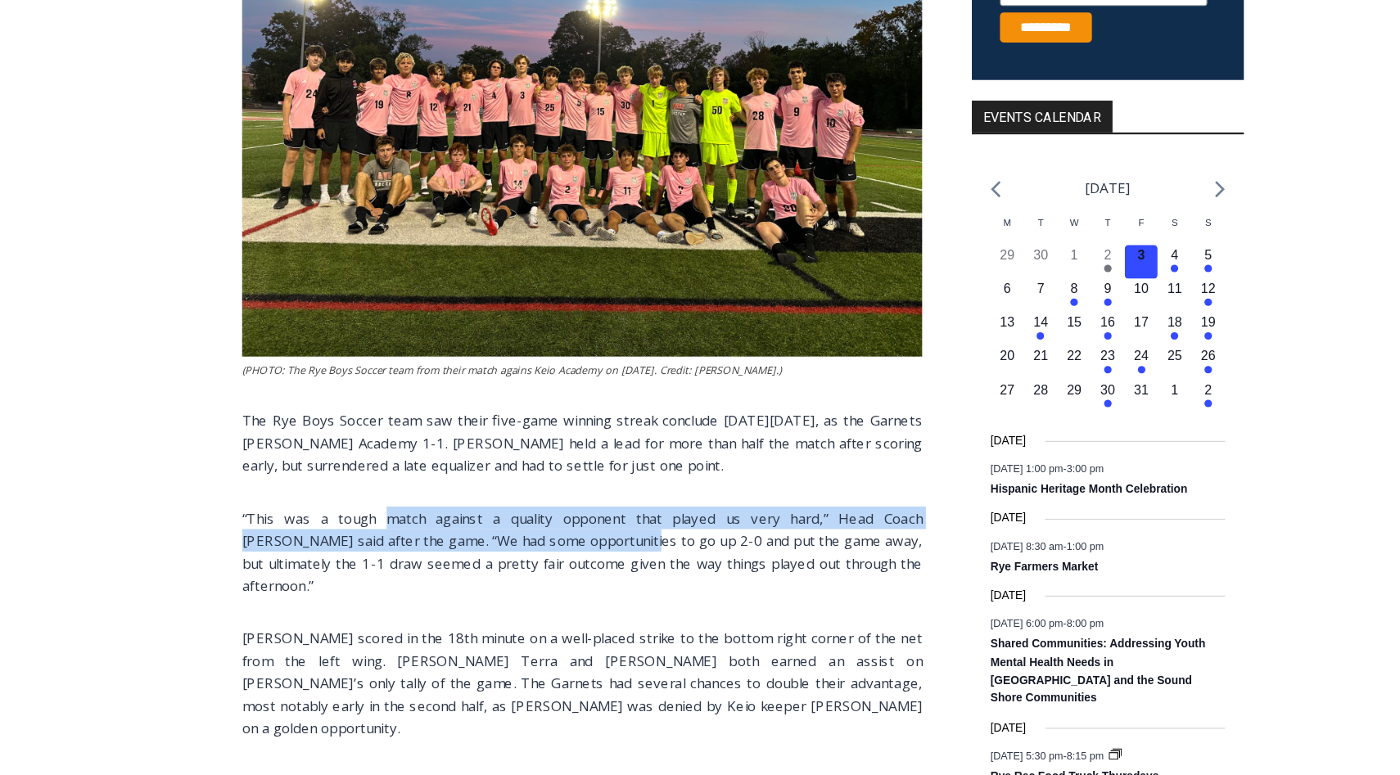
drag, startPoint x: 399, startPoint y: 557, endPoint x: 491, endPoint y: 569, distance: 93.2
click at [491, 568] on p "“This was a tough match against a quality opponent that played us very hard,” H…" at bounding box center [559, 579] width 593 height 79
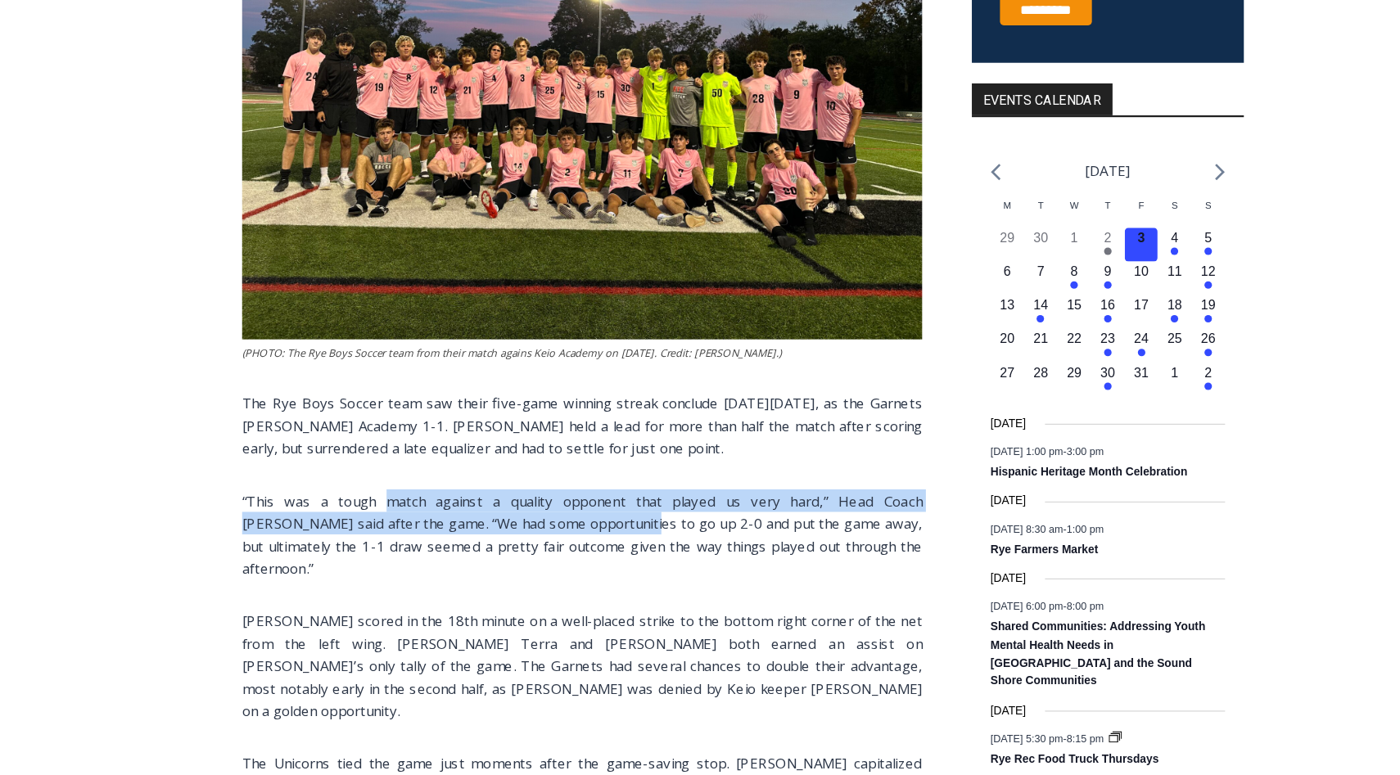
scroll to position [442, 0]
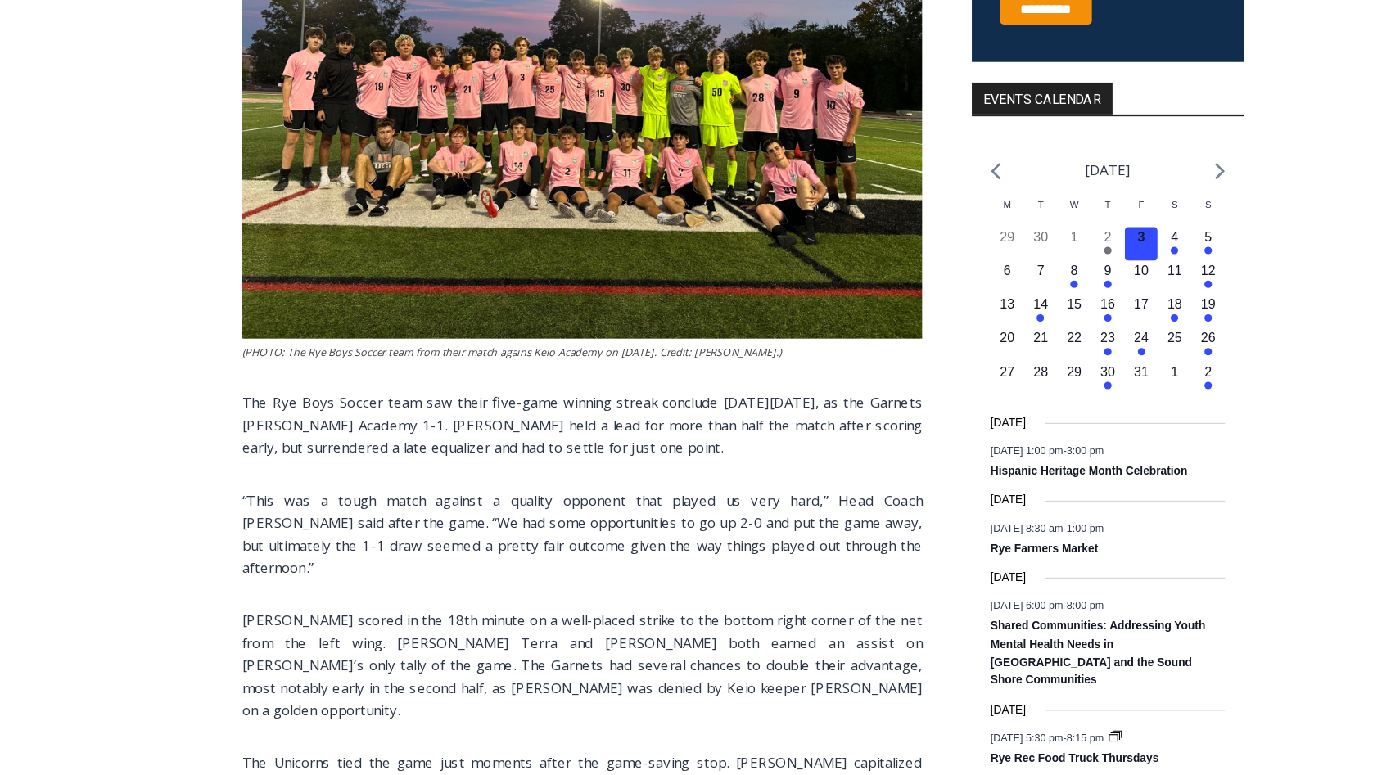
click at [458, 629] on p "[PERSON_NAME] scored in the 18th minute on a well-placed strike to the bottom r…" at bounding box center [559, 678] width 593 height 98
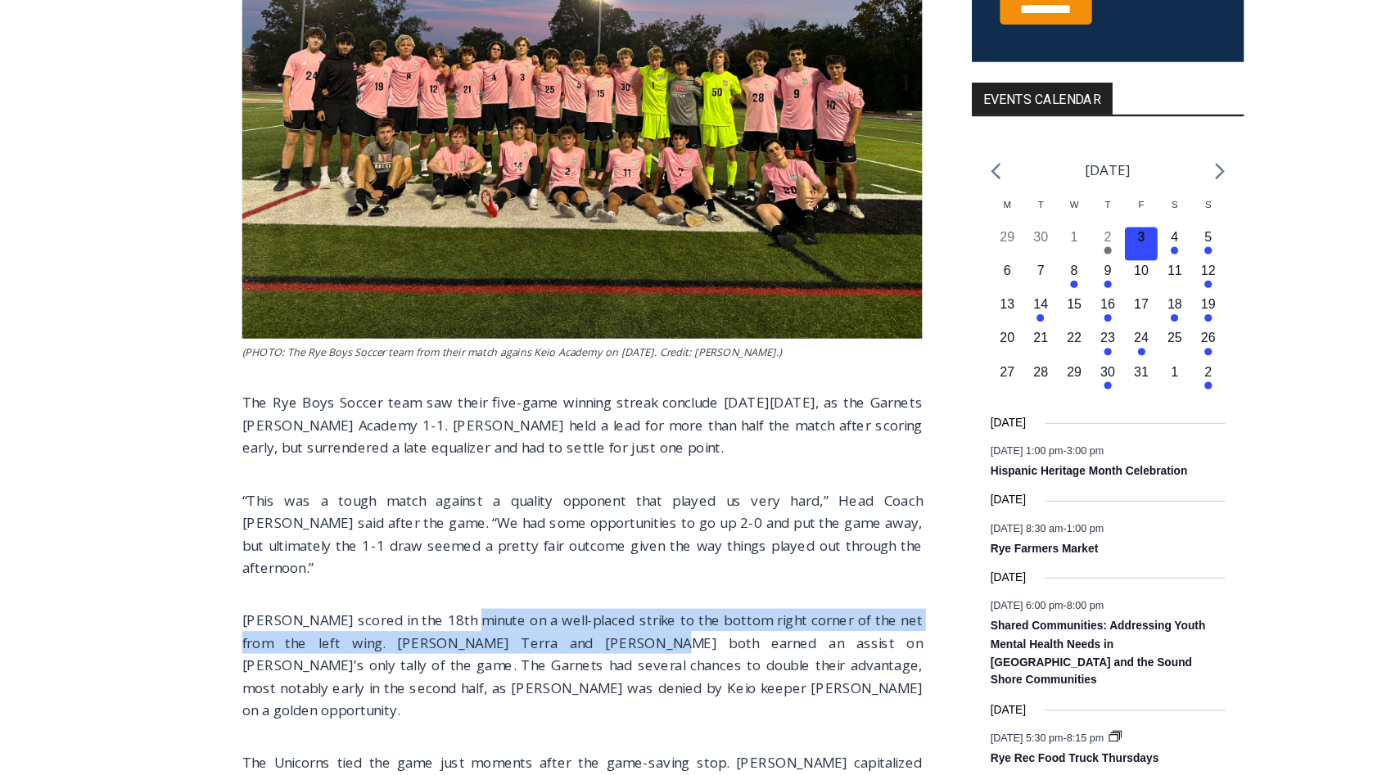
drag, startPoint x: 458, startPoint y: 624, endPoint x: 547, endPoint y: 638, distance: 89.5
click at [548, 638] on p "[PERSON_NAME] scored in the 18th minute on a well-placed strike to the bottom r…" at bounding box center [559, 678] width 593 height 98
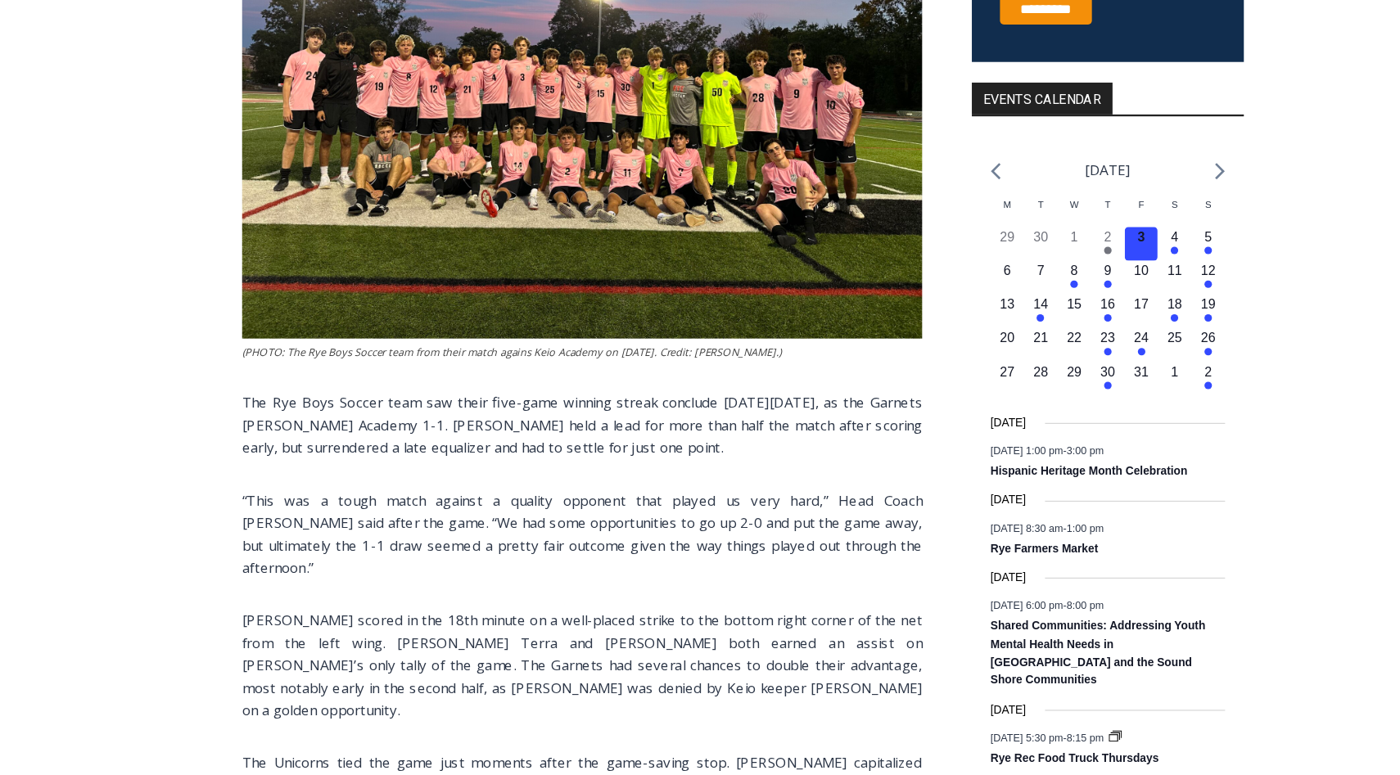
click at [593, 647] on p "[PERSON_NAME] scored in the 18th minute on a well-placed strike to the bottom r…" at bounding box center [559, 678] width 593 height 98
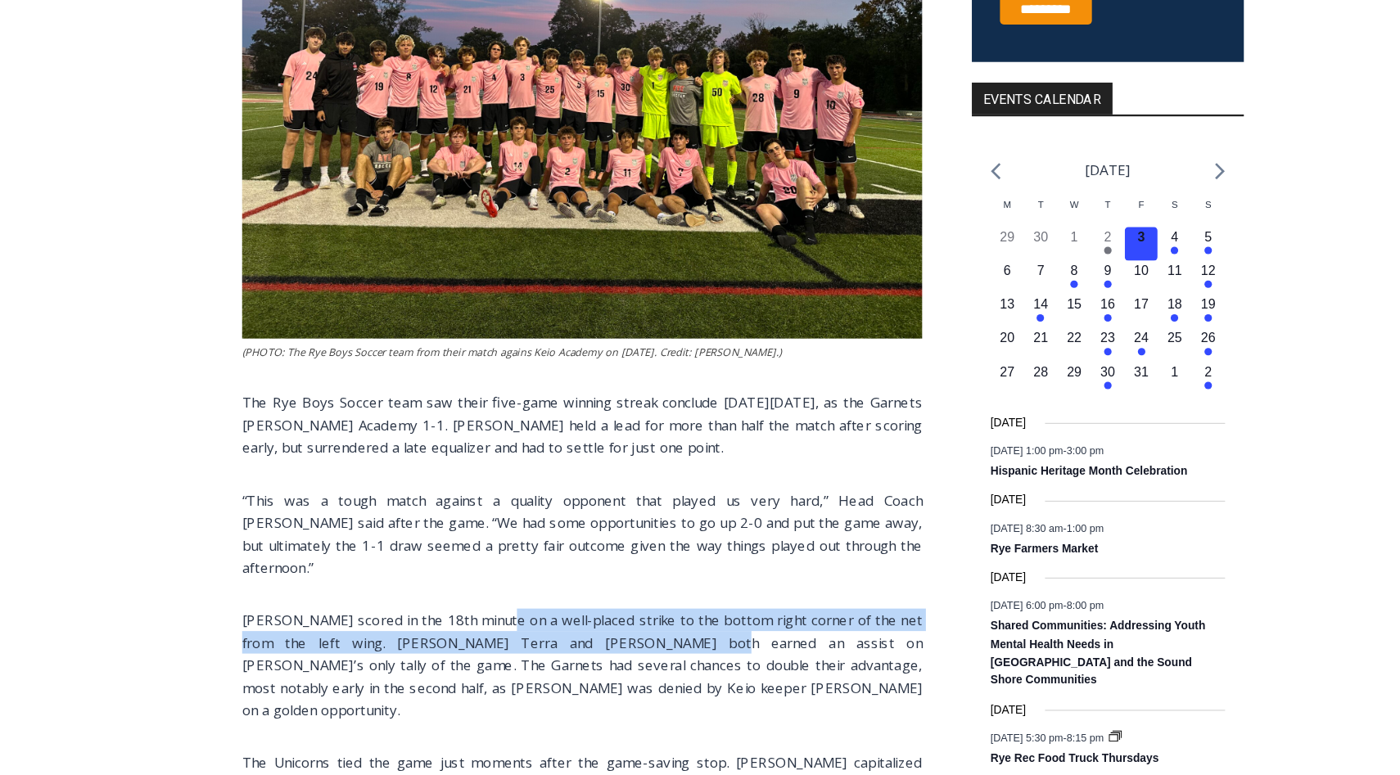
drag, startPoint x: 593, startPoint y: 647, endPoint x: 486, endPoint y: 620, distance: 109.8
click at [486, 629] on p "[PERSON_NAME] scored in the 18th minute on a well-placed strike to the bottom r…" at bounding box center [559, 678] width 593 height 98
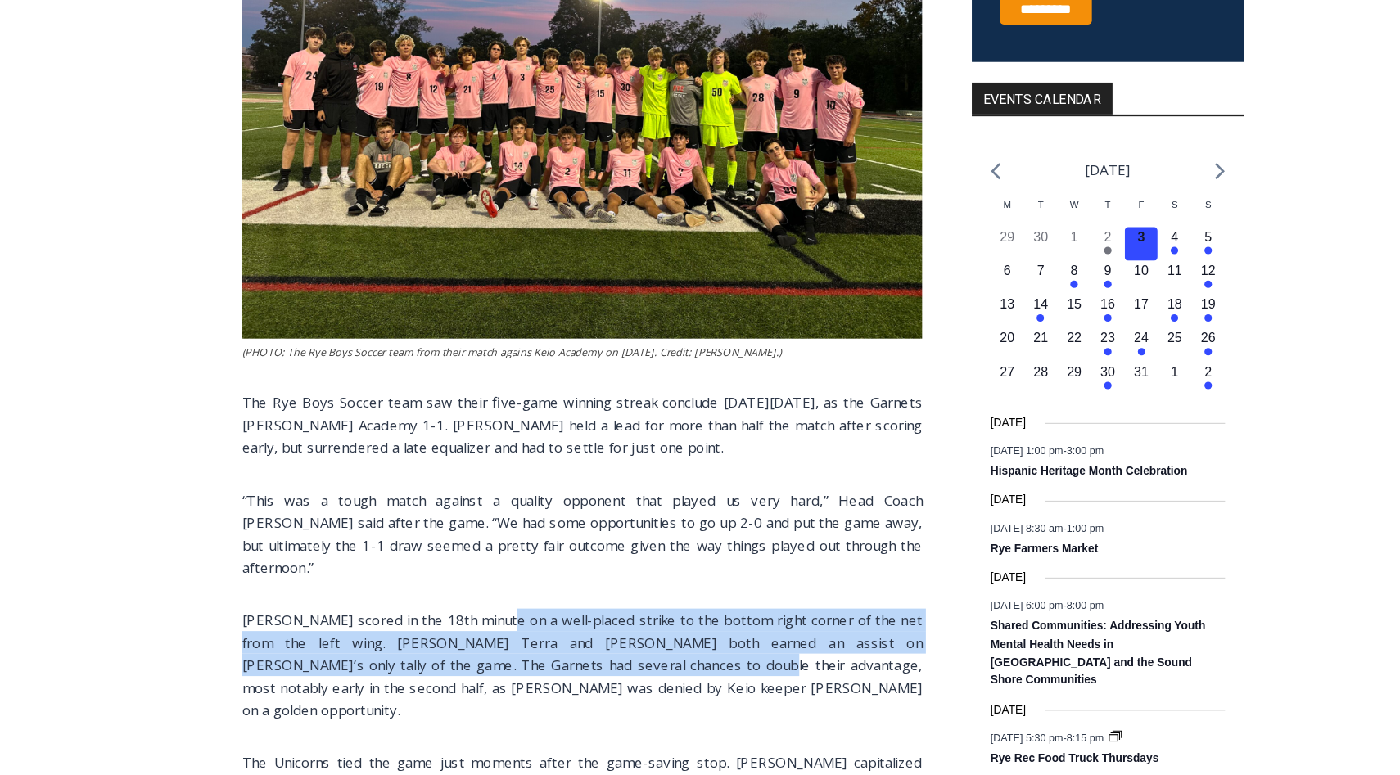
drag, startPoint x: 486, startPoint y: 620, endPoint x: 571, endPoint y: 658, distance: 92.7
click at [571, 657] on p "[PERSON_NAME] scored in the 18th minute on a well-placed strike to the bottom r…" at bounding box center [559, 678] width 593 height 98
drag, startPoint x: 608, startPoint y: 660, endPoint x: 442, endPoint y: 610, distance: 173.5
click at [442, 629] on p "[PERSON_NAME] scored in the 18th minute on a well-placed strike to the bottom r…" at bounding box center [559, 678] width 593 height 98
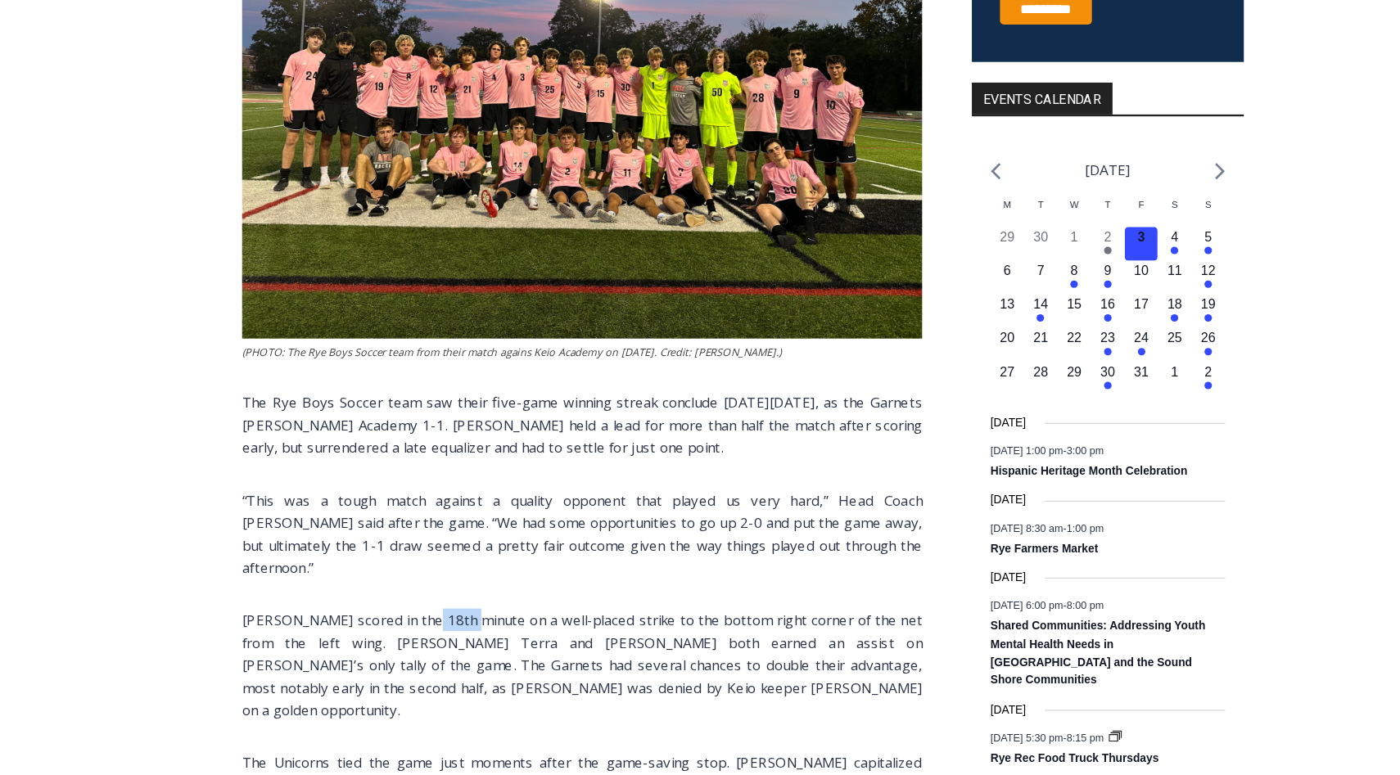
click at [442, 629] on p "[PERSON_NAME] scored in the 18th minute on a well-placed strike to the bottom r…" at bounding box center [559, 678] width 593 height 98
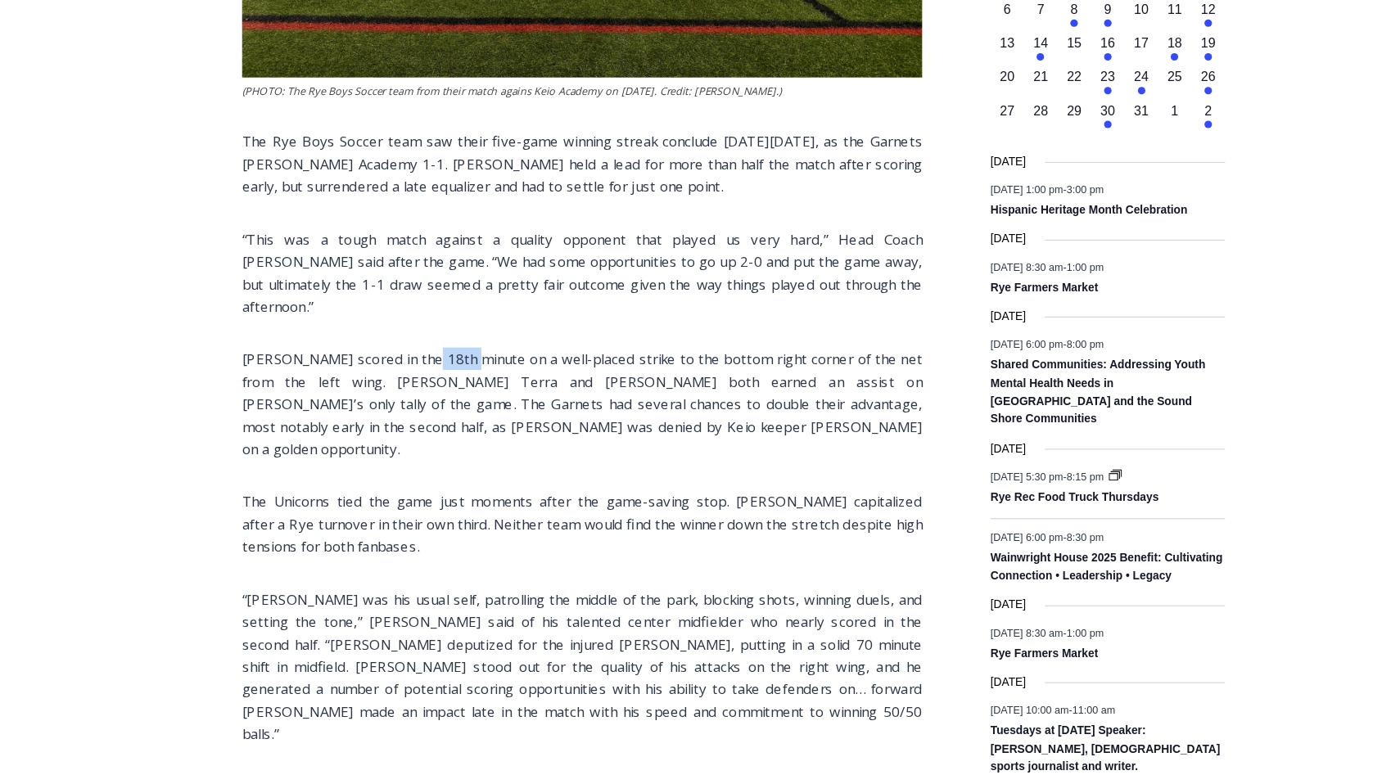
scroll to position [674, 0]
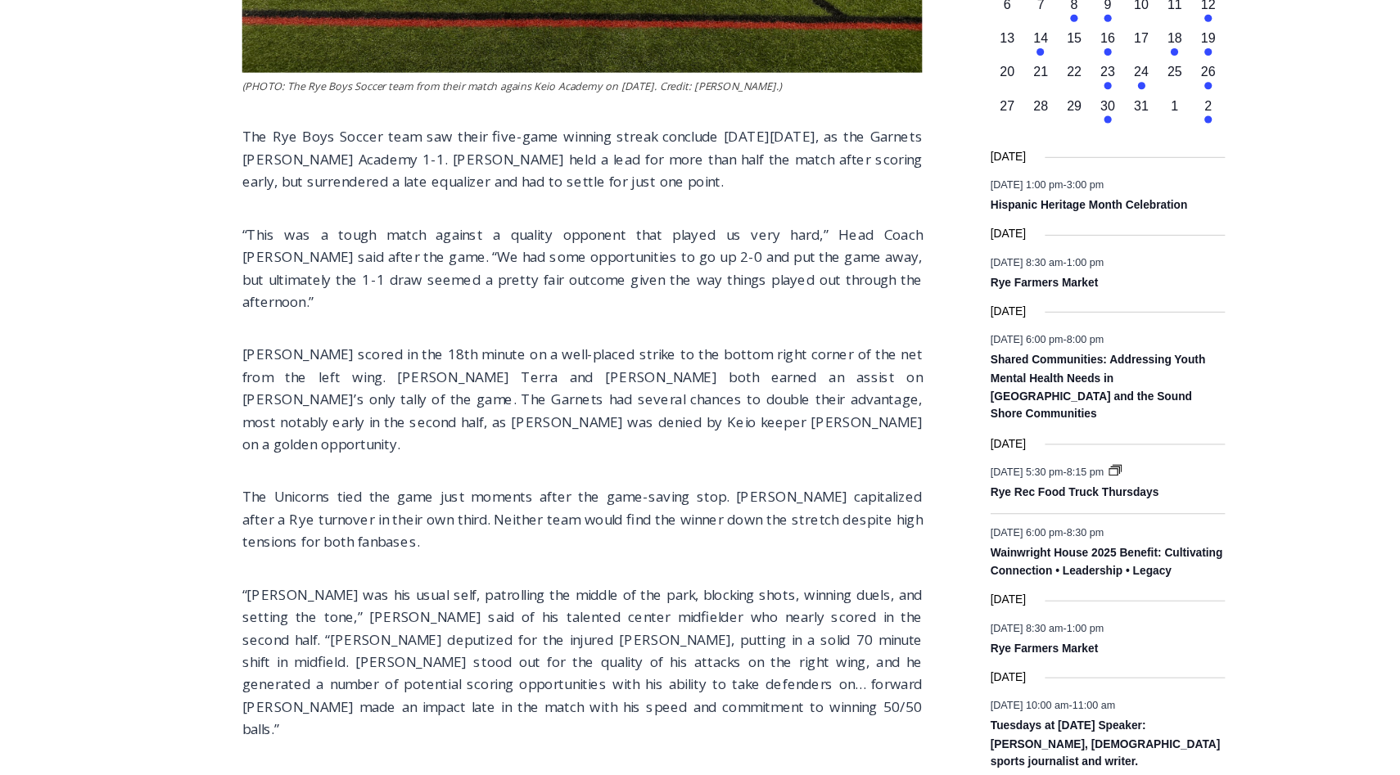
click at [462, 607] on p "“[PERSON_NAME] was his usual self, patrolling the middle of the park, blocking …" at bounding box center [559, 676] width 593 height 138
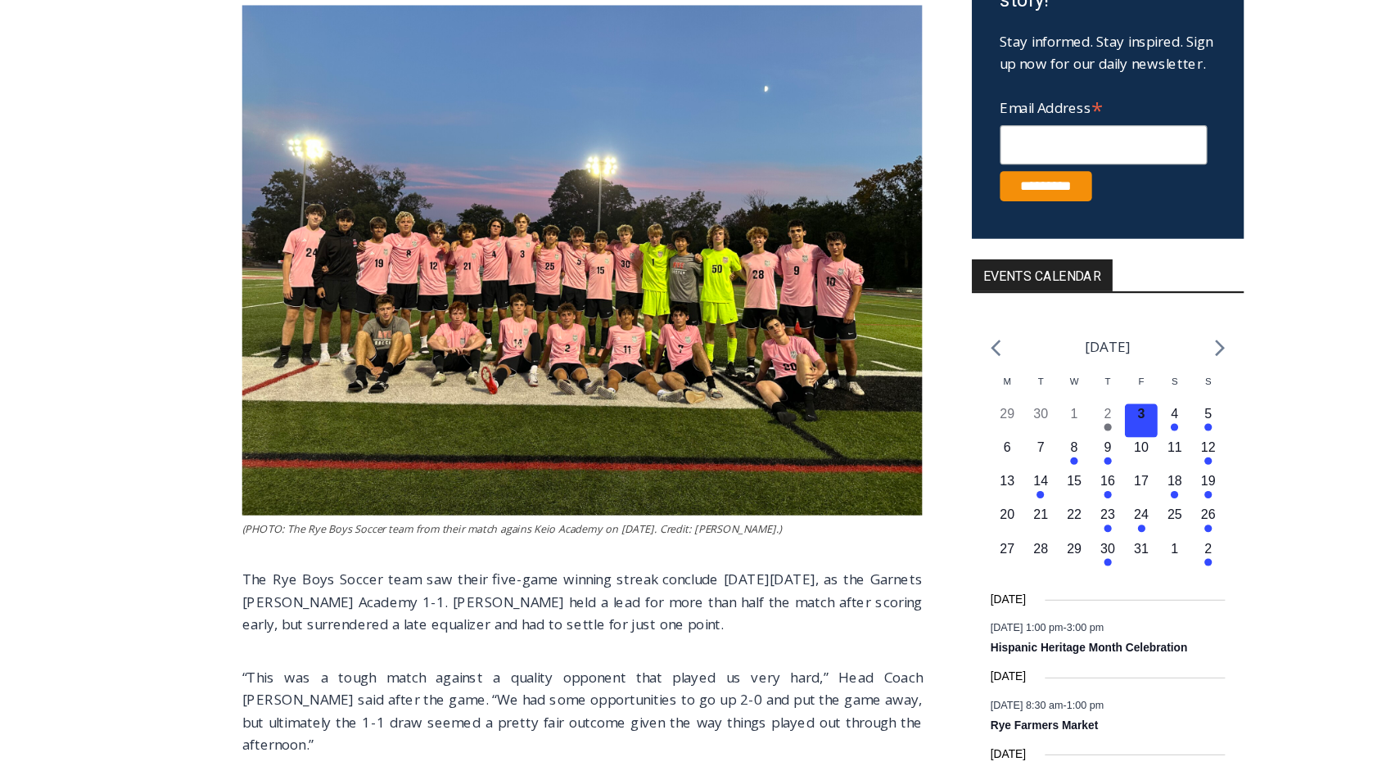
scroll to position [0, 0]
